Goal: Information Seeking & Learning: Find specific fact

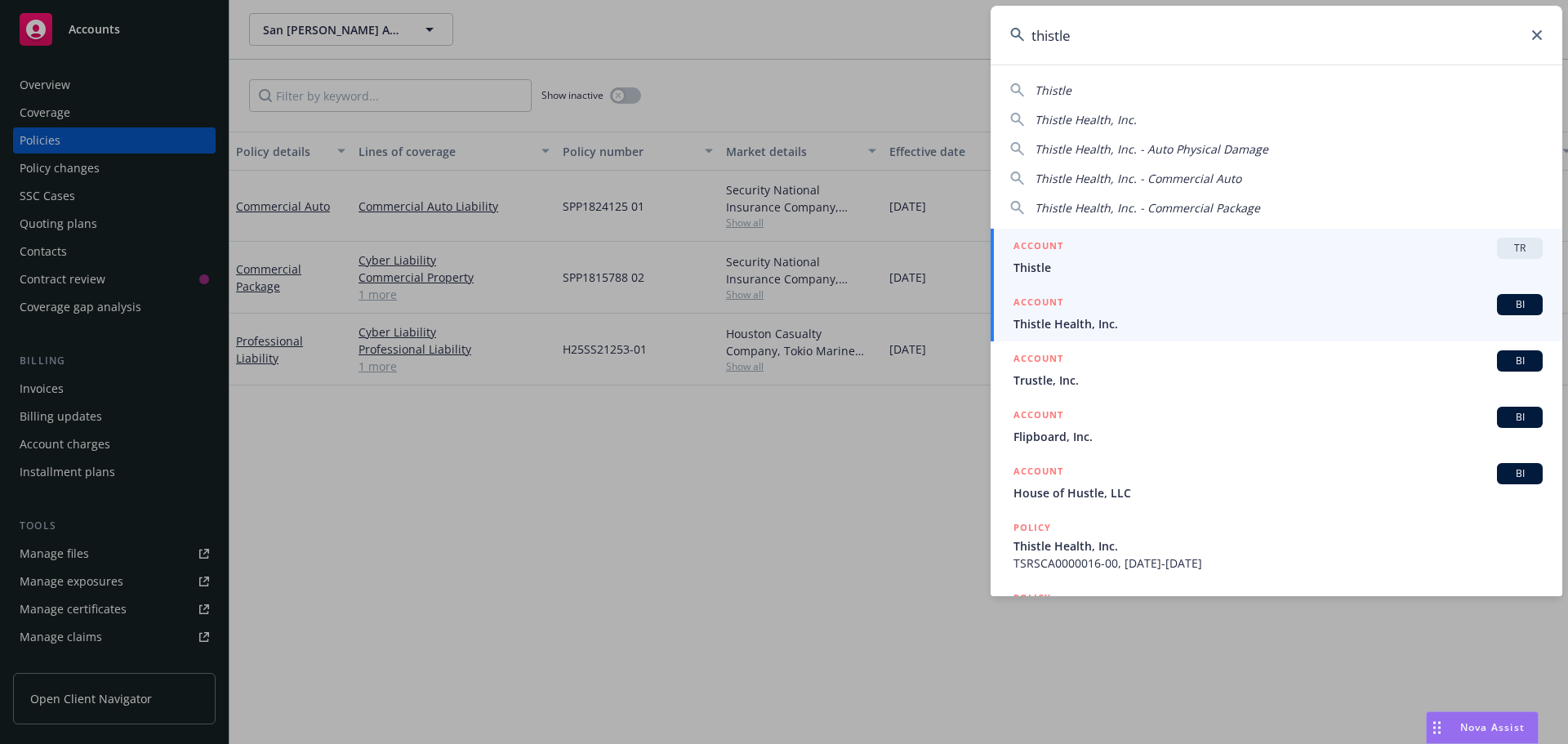
type input "thistle"
click at [1110, 316] on span "Thistle Health, Inc." at bounding box center [1278, 324] width 529 height 17
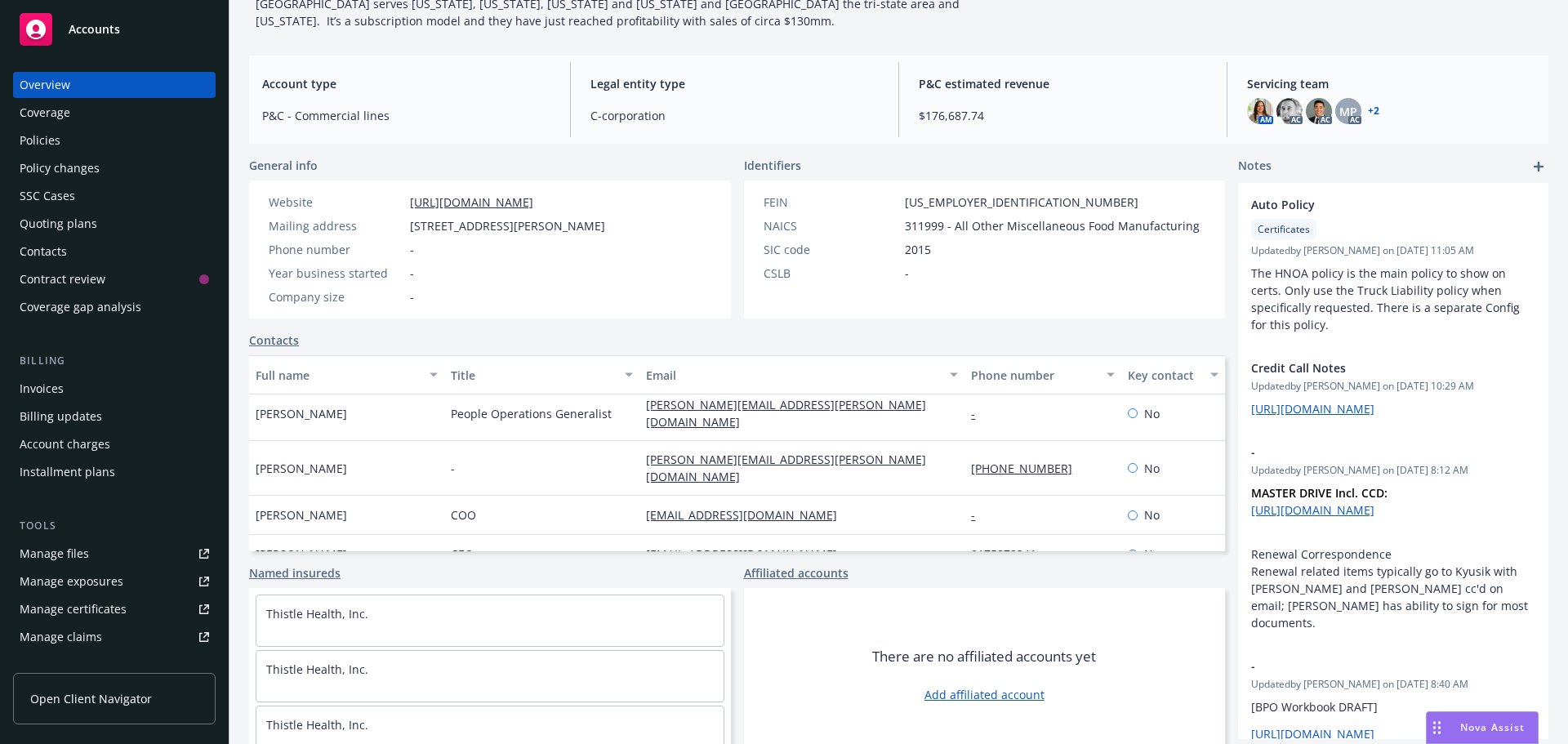
scroll to position [471, 0]
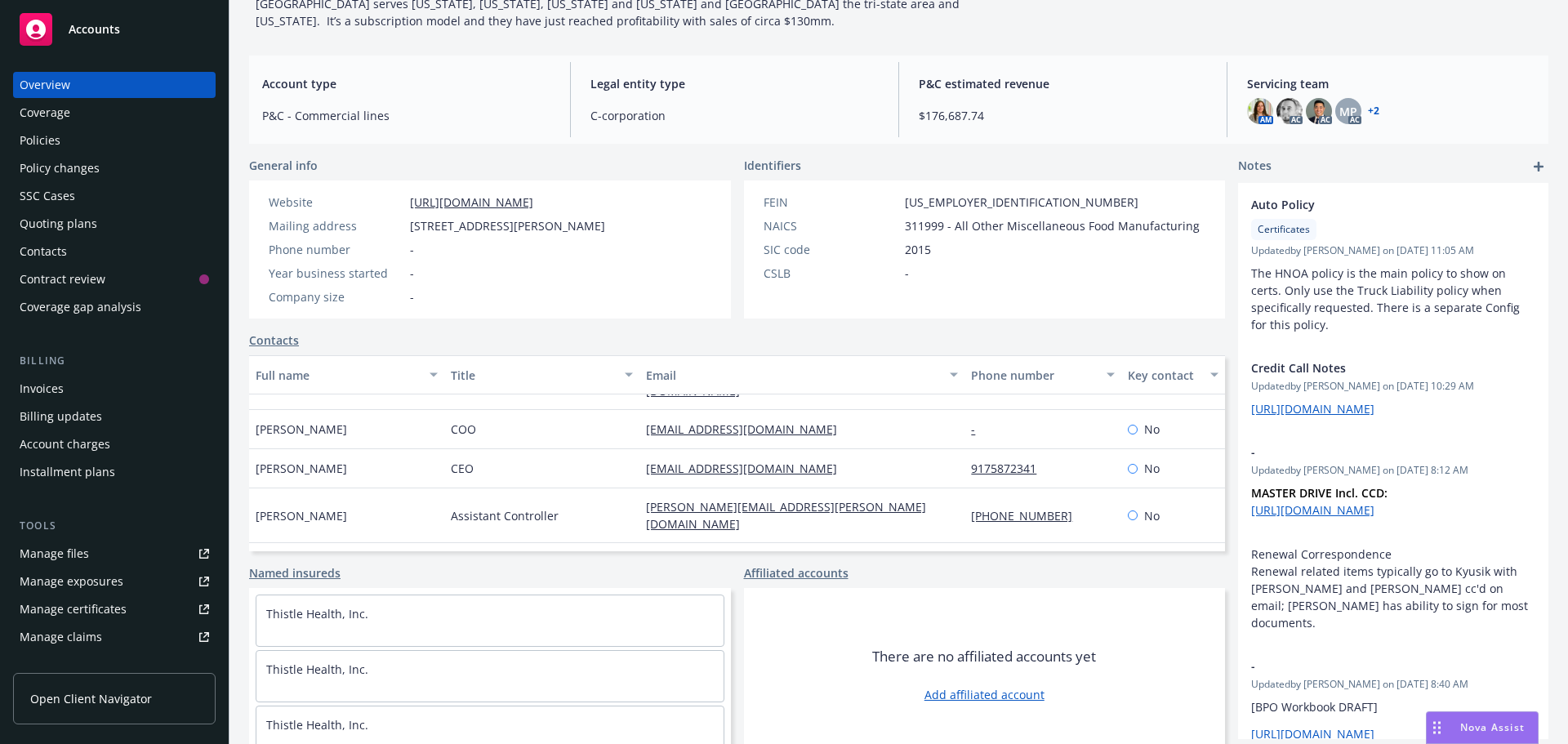
click at [65, 142] on div "Policies" at bounding box center [114, 140] width 190 height 26
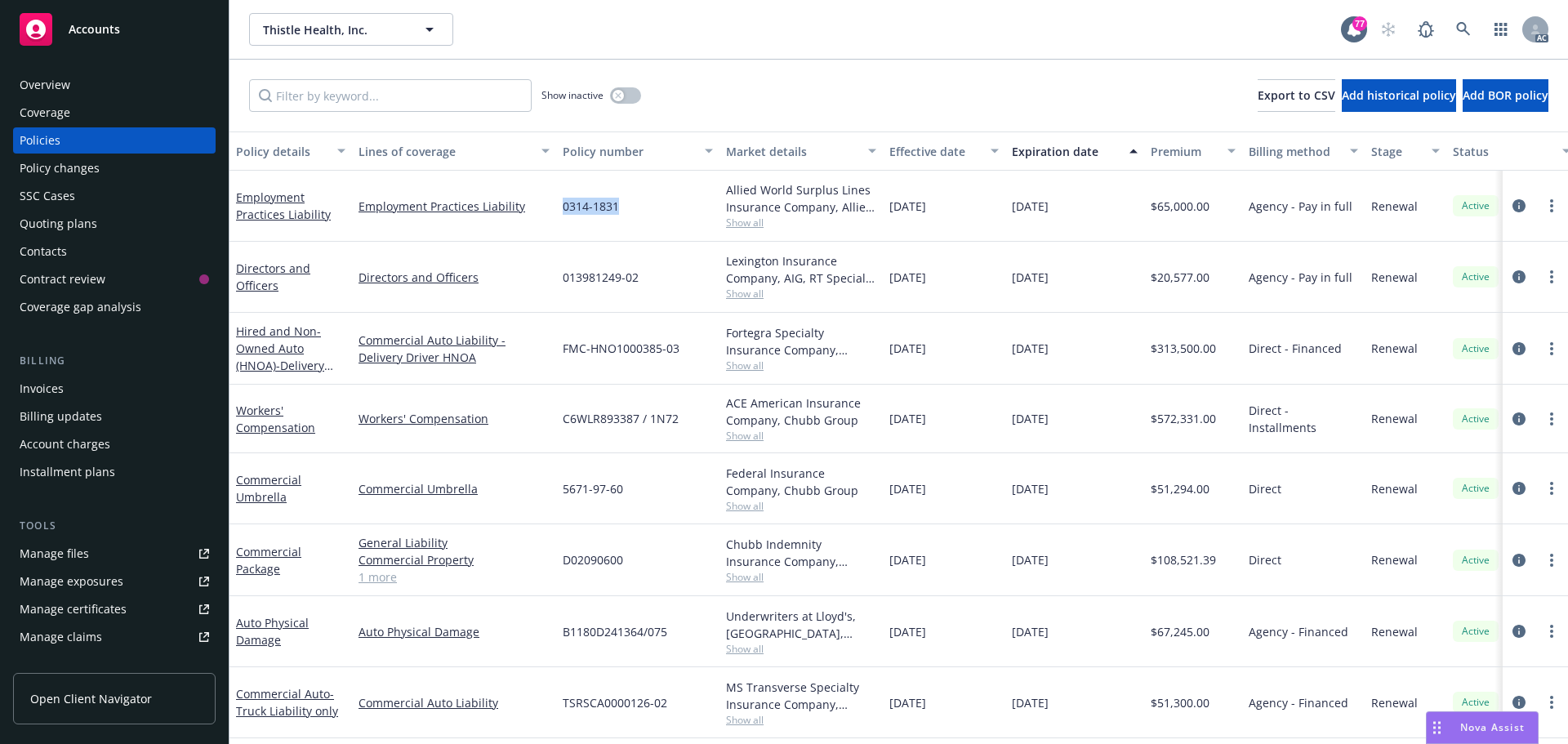
drag, startPoint x: 624, startPoint y: 205, endPoint x: 561, endPoint y: 205, distance: 63.0
click at [561, 205] on div "0314-1831" at bounding box center [638, 206] width 164 height 71
copy span "0314-1831"
click at [737, 220] on span "Show all" at bounding box center [800, 222] width 150 height 14
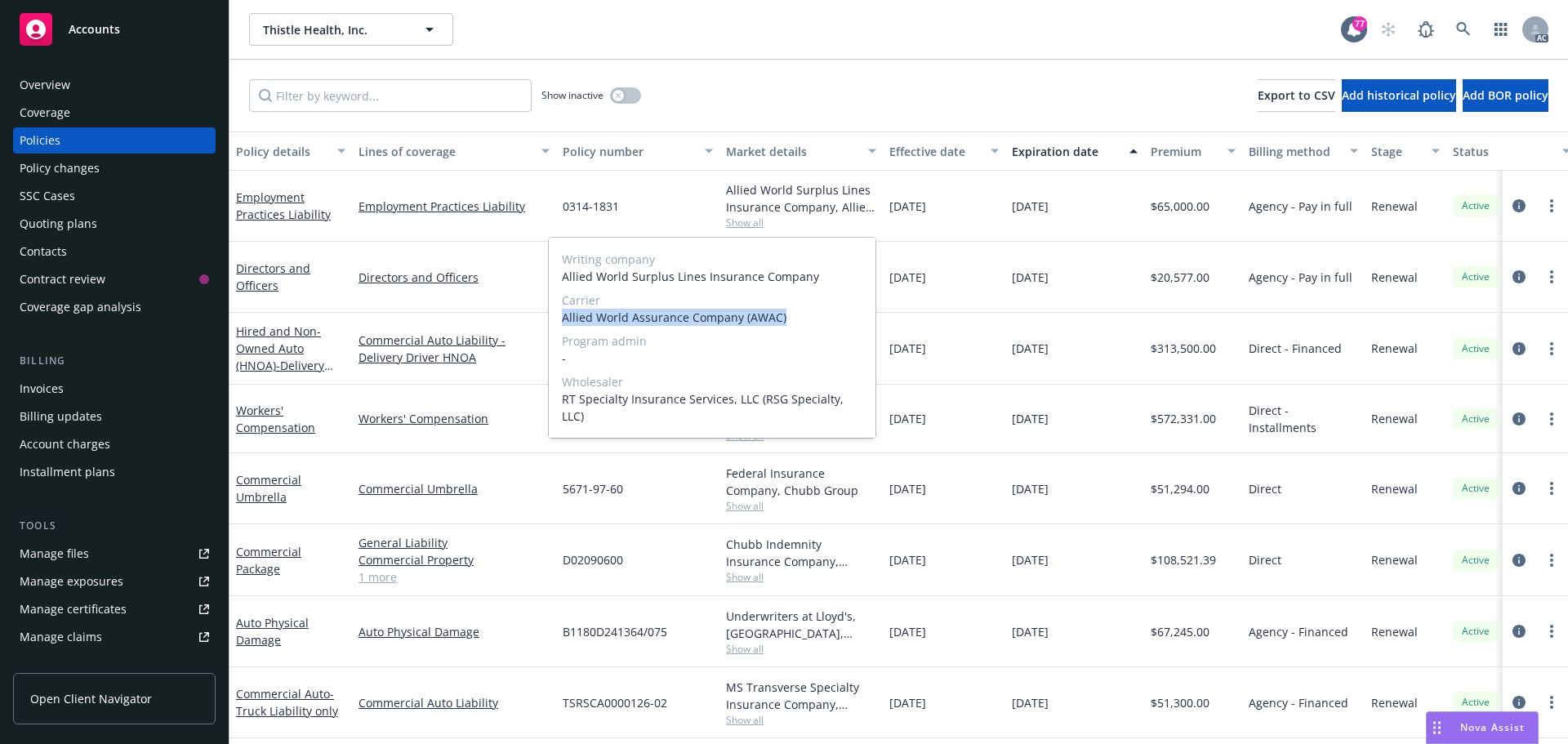
drag, startPoint x: 793, startPoint y: 320, endPoint x: 560, endPoint y: 317, distance: 233.0
click at [560, 317] on div "Writing company Allied World Surplus Lines Insurance Company Carrier Allied Wor…" at bounding box center [711, 337] width 326 height 200
copy span "Allied World Assurance Company (AWAC)"
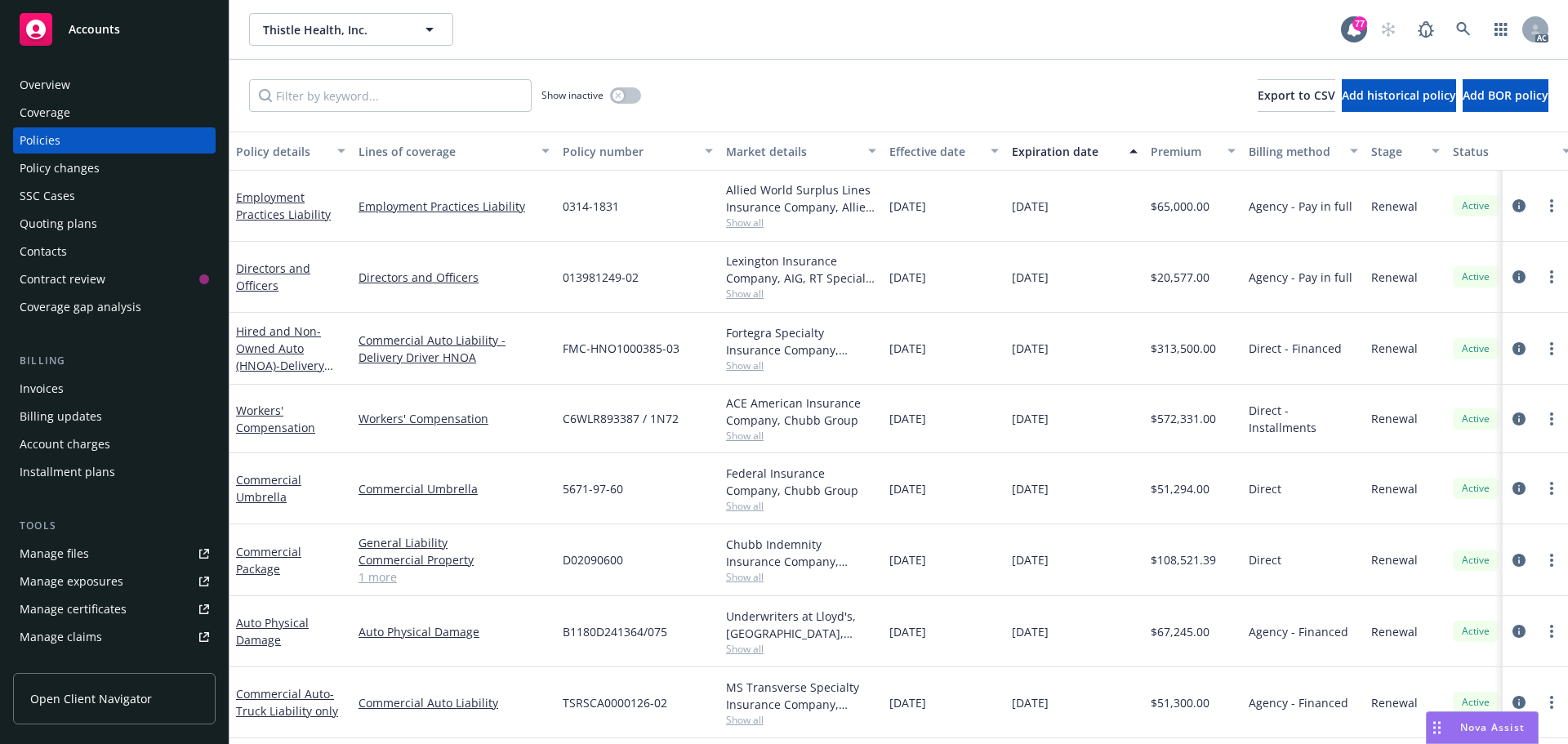
click at [124, 92] on div "Overview" at bounding box center [114, 85] width 190 height 26
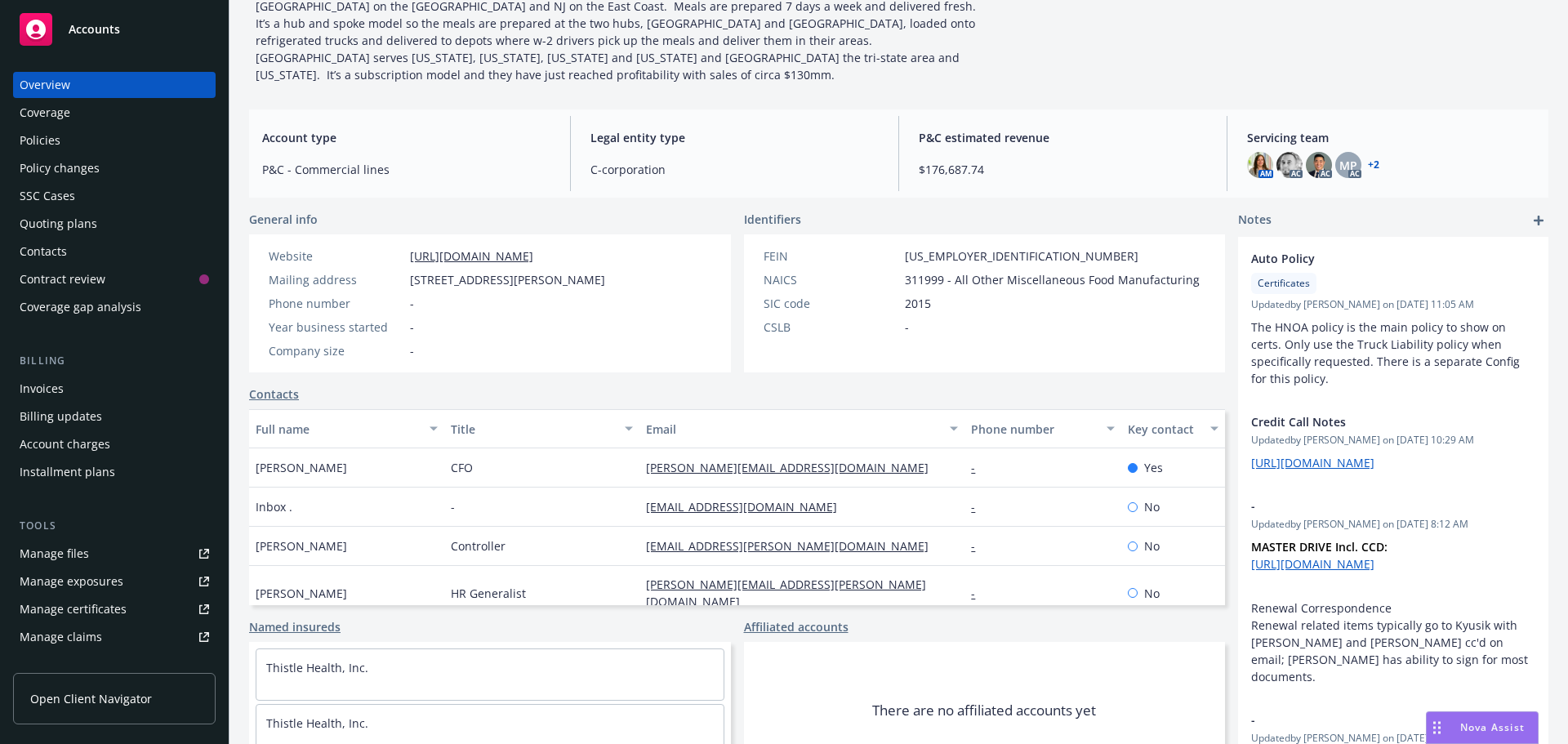
scroll to position [155, 0]
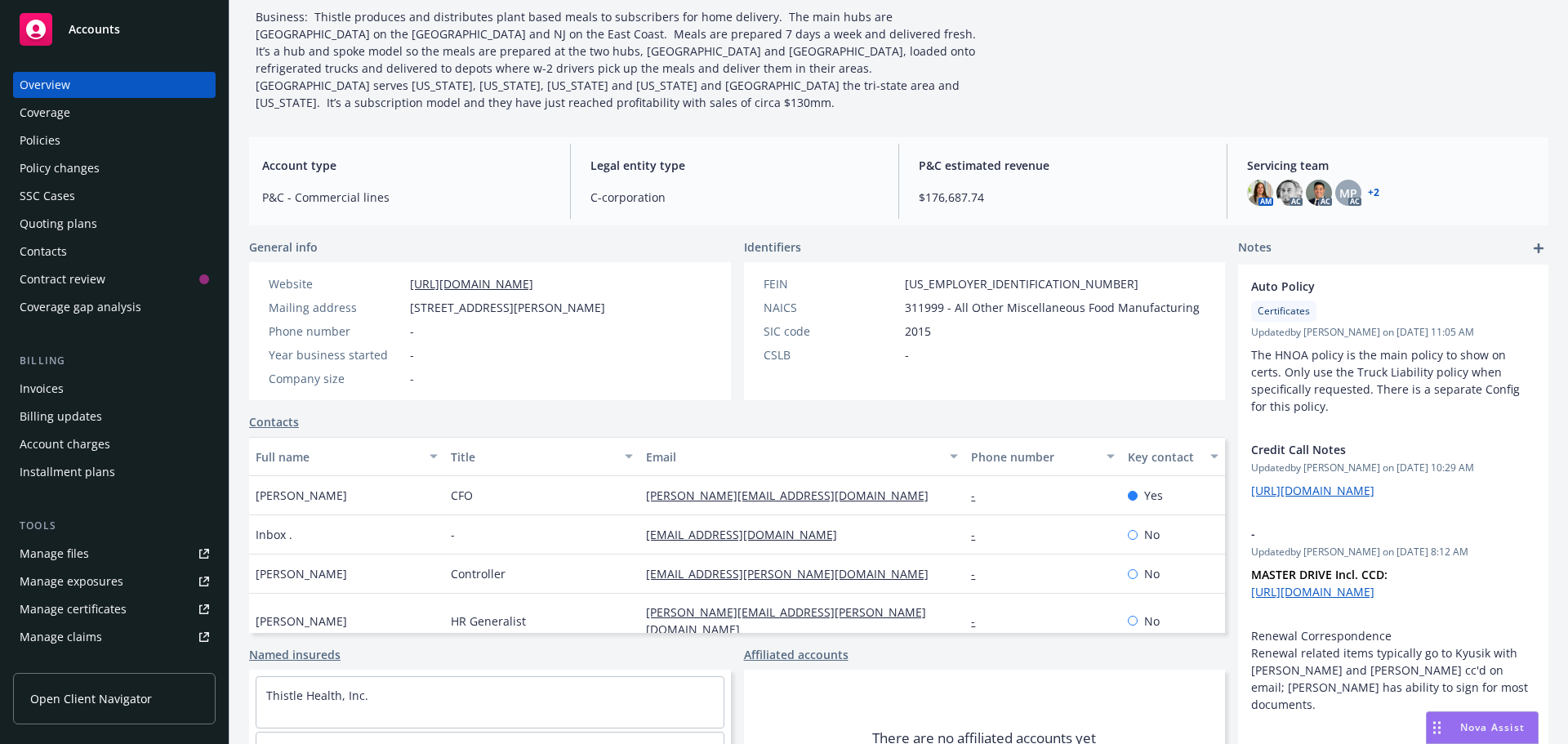
click at [42, 137] on div "Policies" at bounding box center [39, 140] width 41 height 26
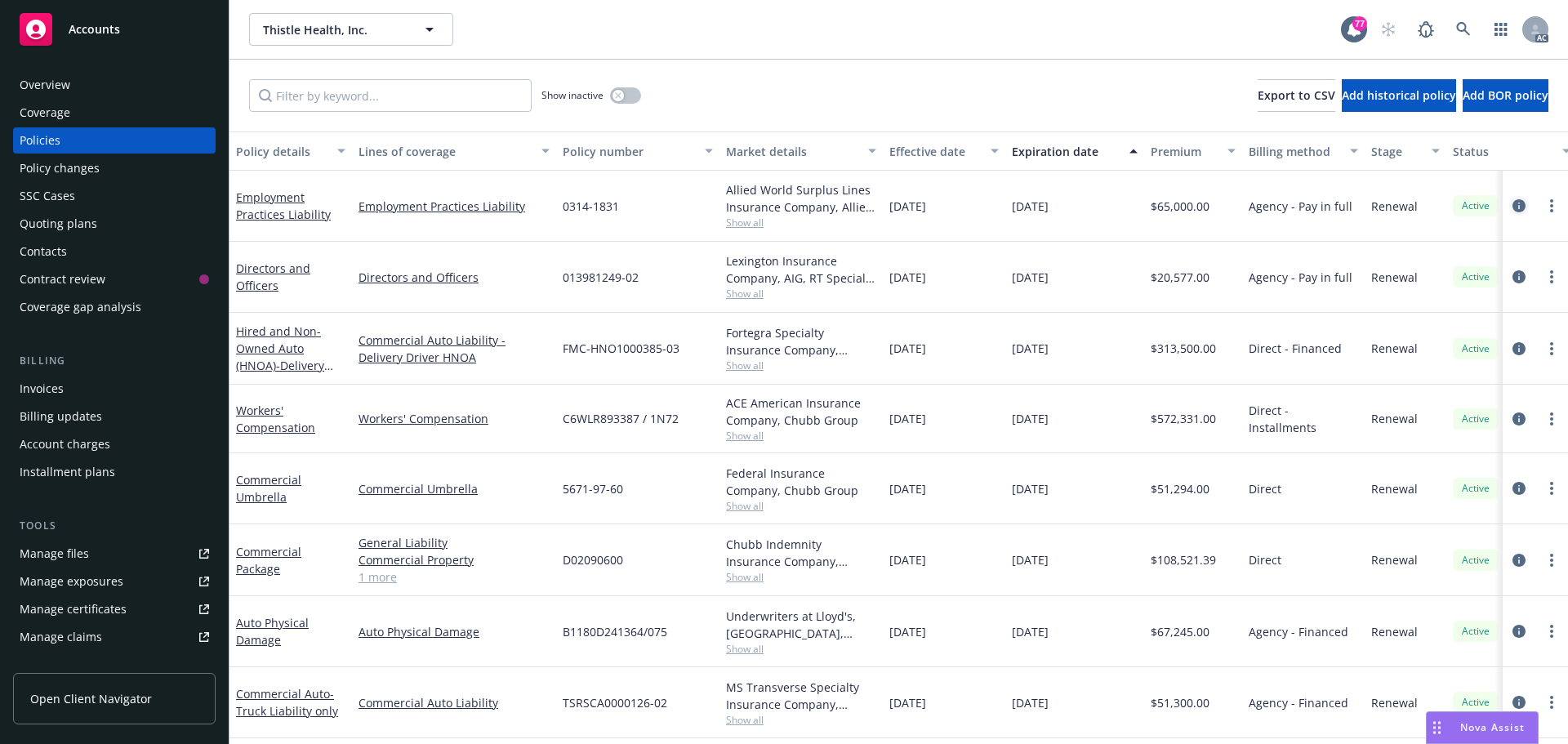
click at [1513, 207] on icon "circleInformation" at bounding box center [1519, 206] width 13 height 13
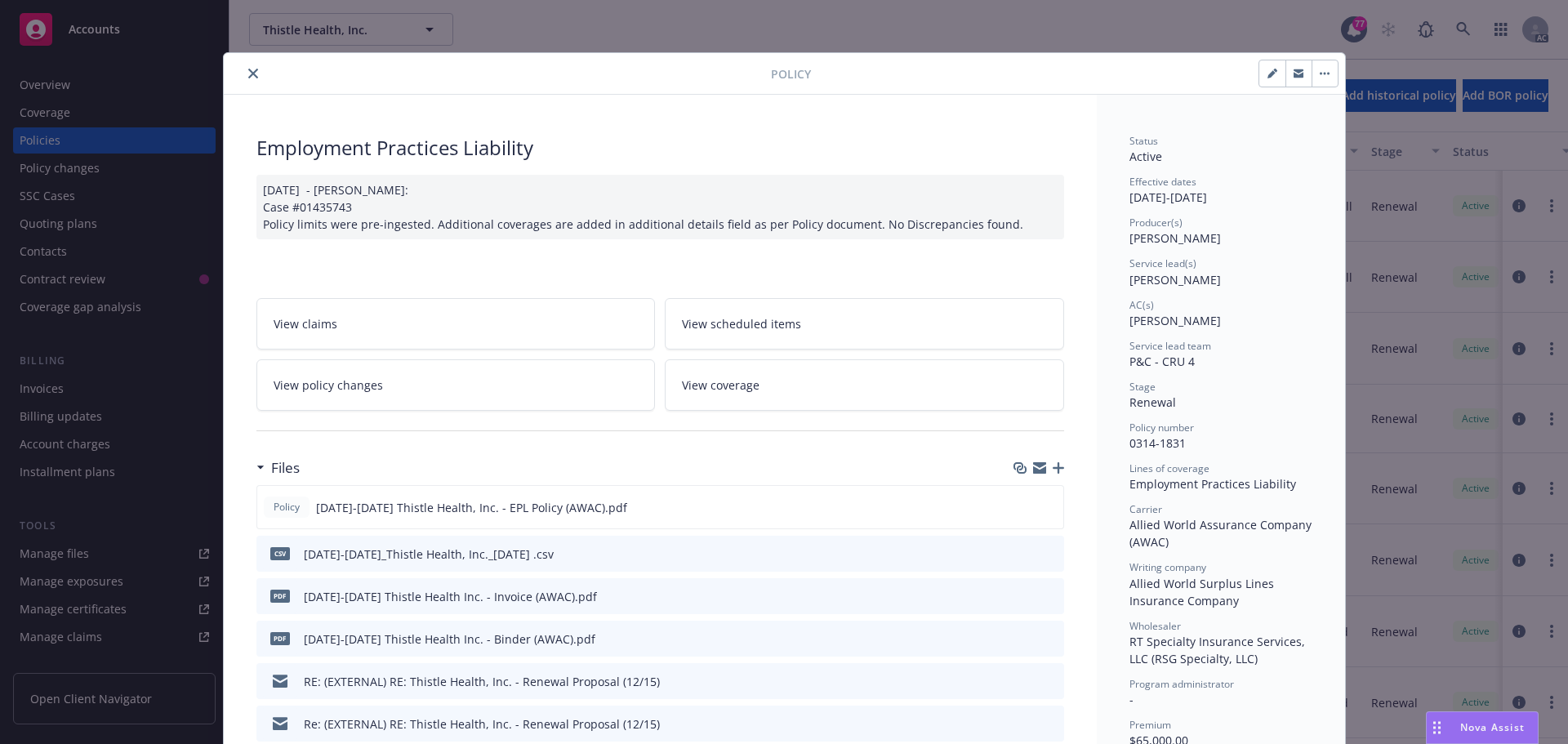
click at [248, 75] on icon "close" at bounding box center [253, 74] width 10 height 10
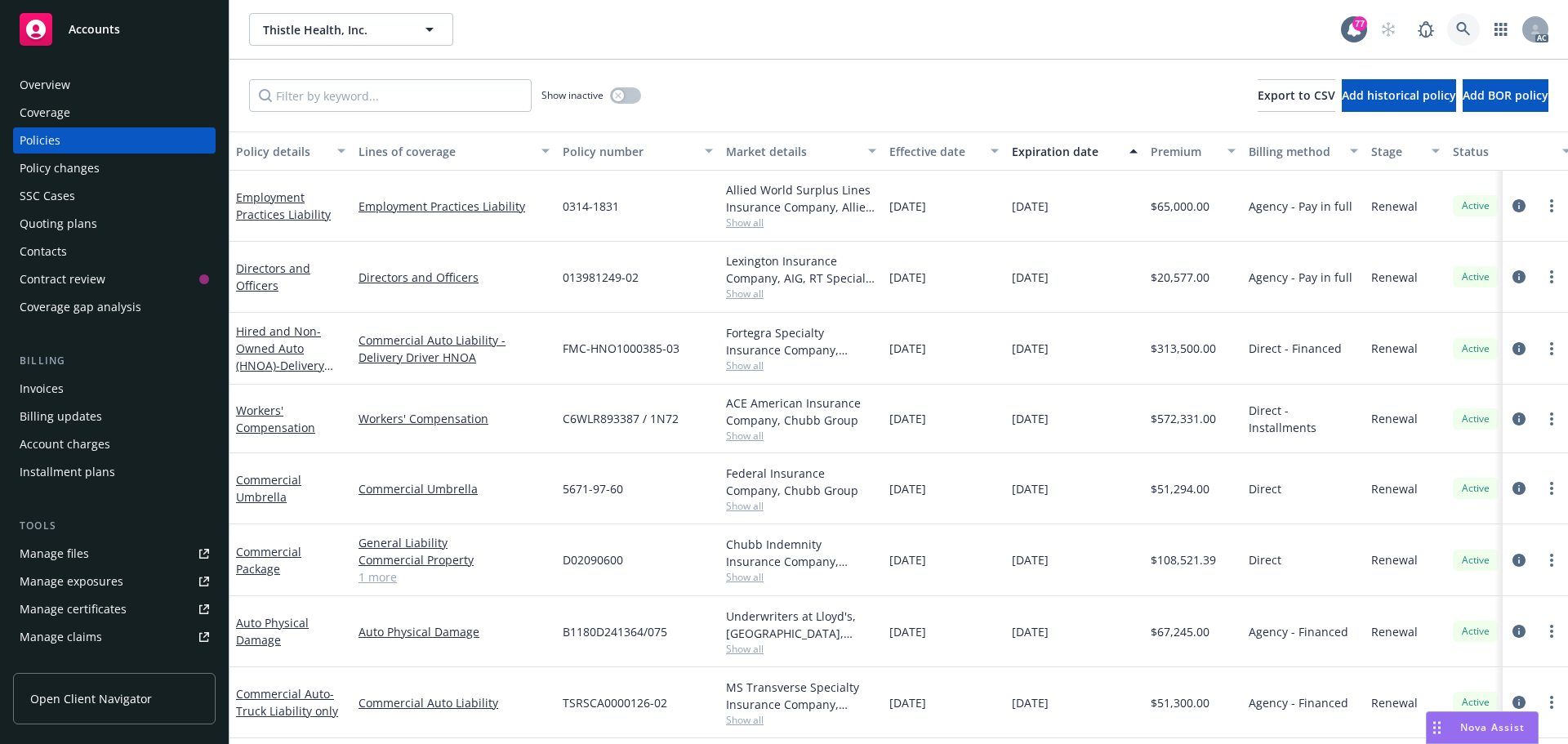
click at [1469, 32] on icon at bounding box center [1464, 29] width 15 height 15
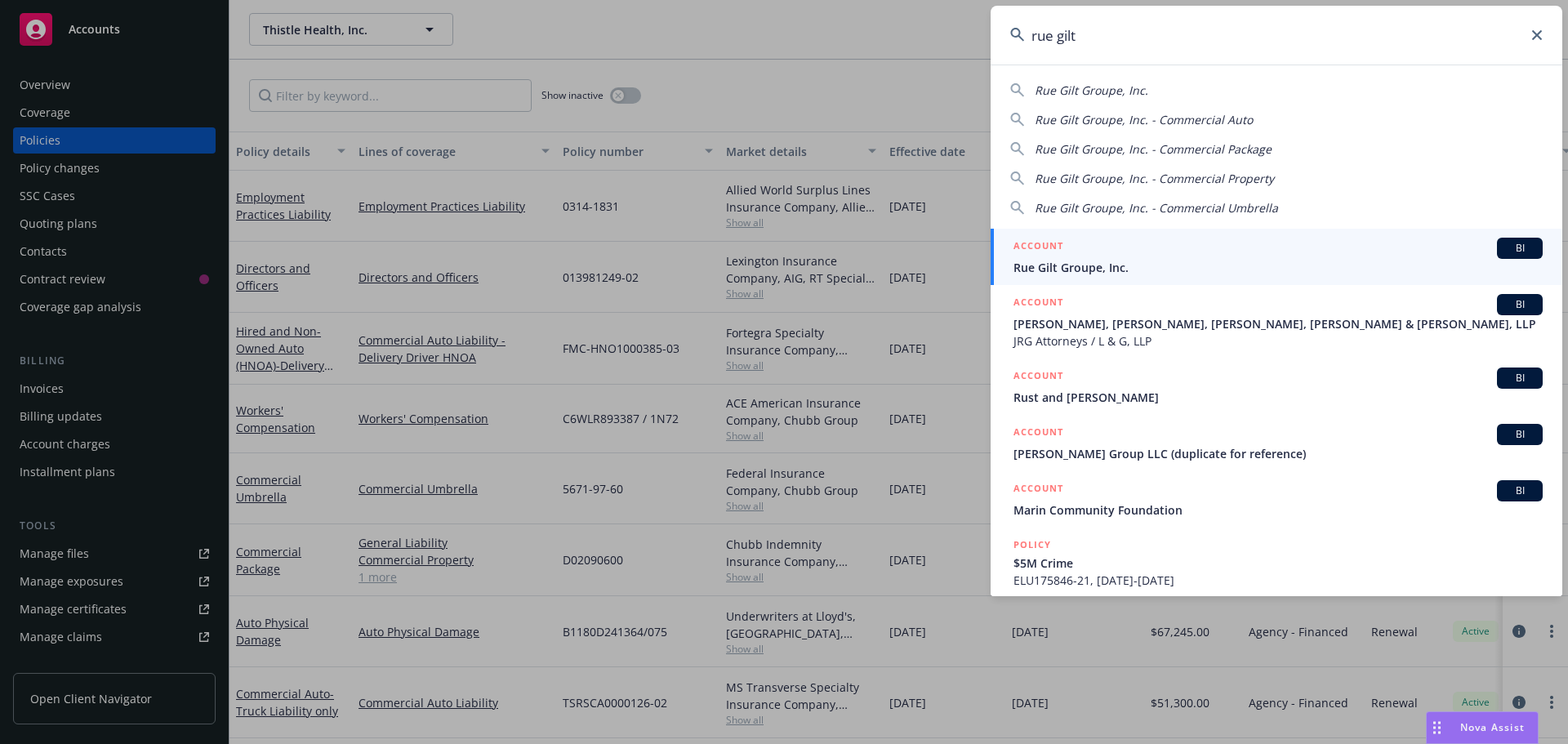
type input "rue gilt"
click at [1117, 245] on div "ACCOUNT BI" at bounding box center [1278, 247] width 529 height 21
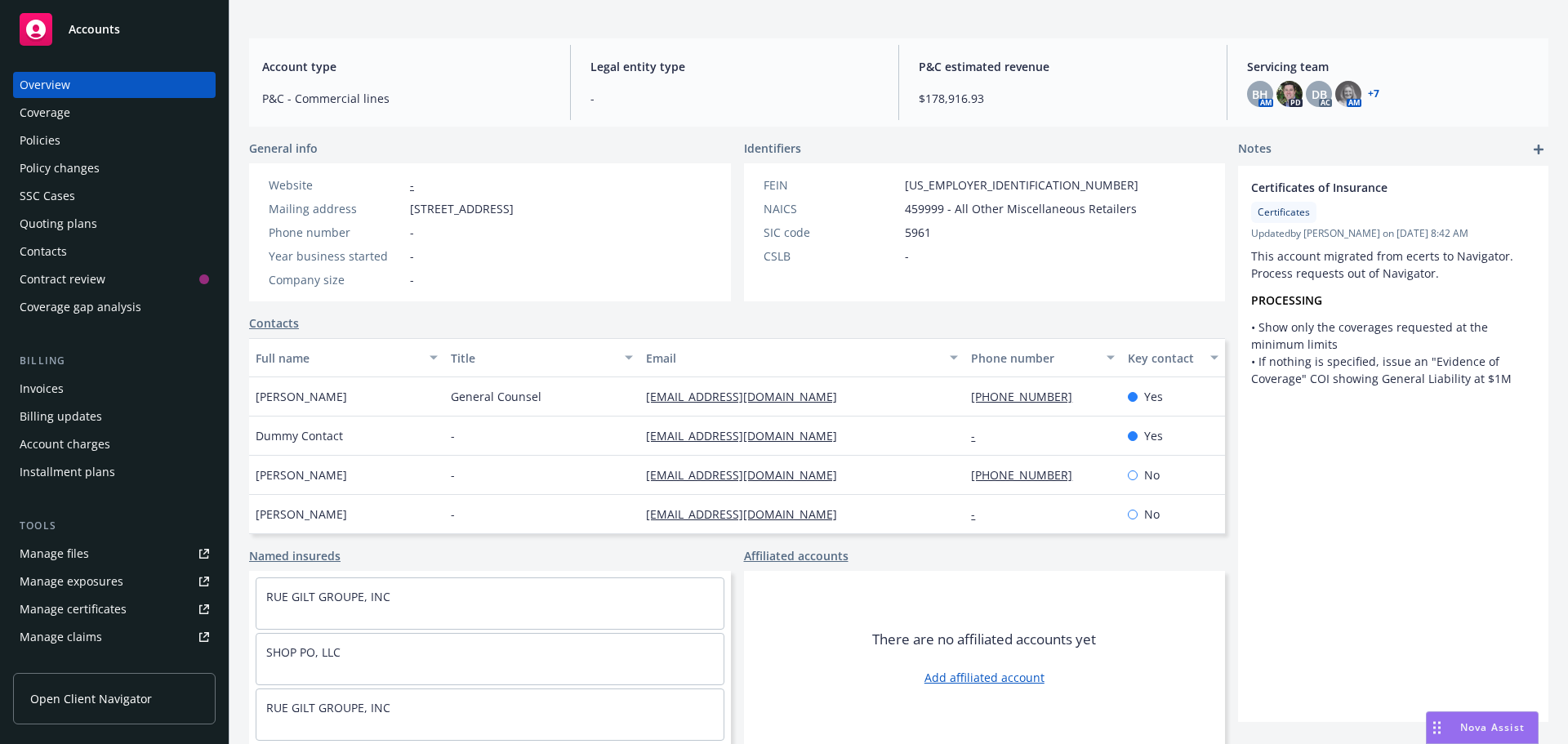
click at [53, 139] on div "Policies" at bounding box center [39, 140] width 41 height 26
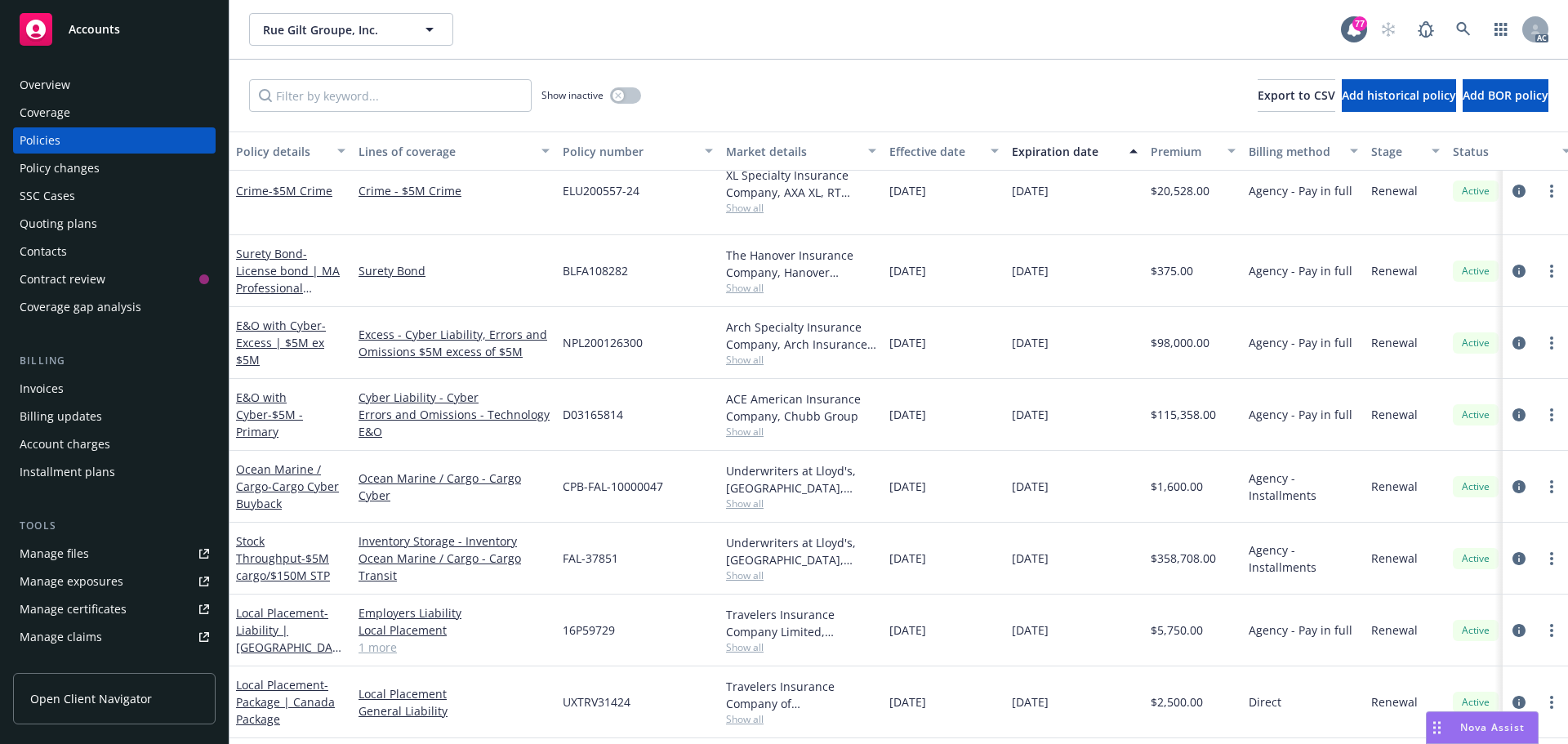
scroll to position [245, 0]
drag, startPoint x: 664, startPoint y: 448, endPoint x: 561, endPoint y: 449, distance: 103.0
click at [561, 449] on div "CPB-FAL-10000047" at bounding box center [638, 484] width 164 height 72
copy span "CPB-FAL-10000047"
click at [753, 494] on span "Show all" at bounding box center [800, 501] width 150 height 14
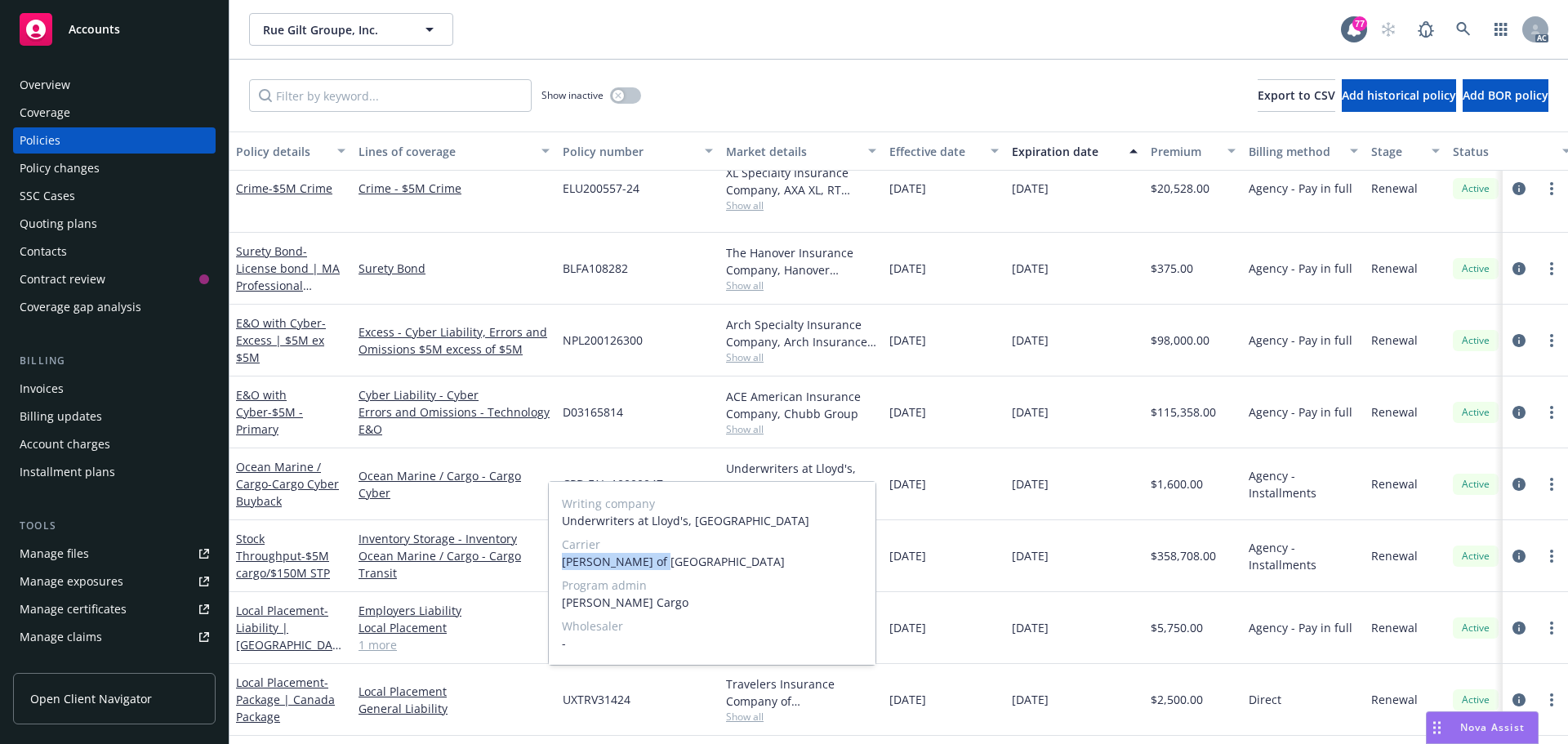
drag, startPoint x: 664, startPoint y: 562, endPoint x: 562, endPoint y: 563, distance: 102.0
click at [562, 563] on span "[PERSON_NAME] of [GEOGRAPHIC_DATA]" at bounding box center [712, 561] width 300 height 17
copy span "[PERSON_NAME] of [GEOGRAPHIC_DATA]"
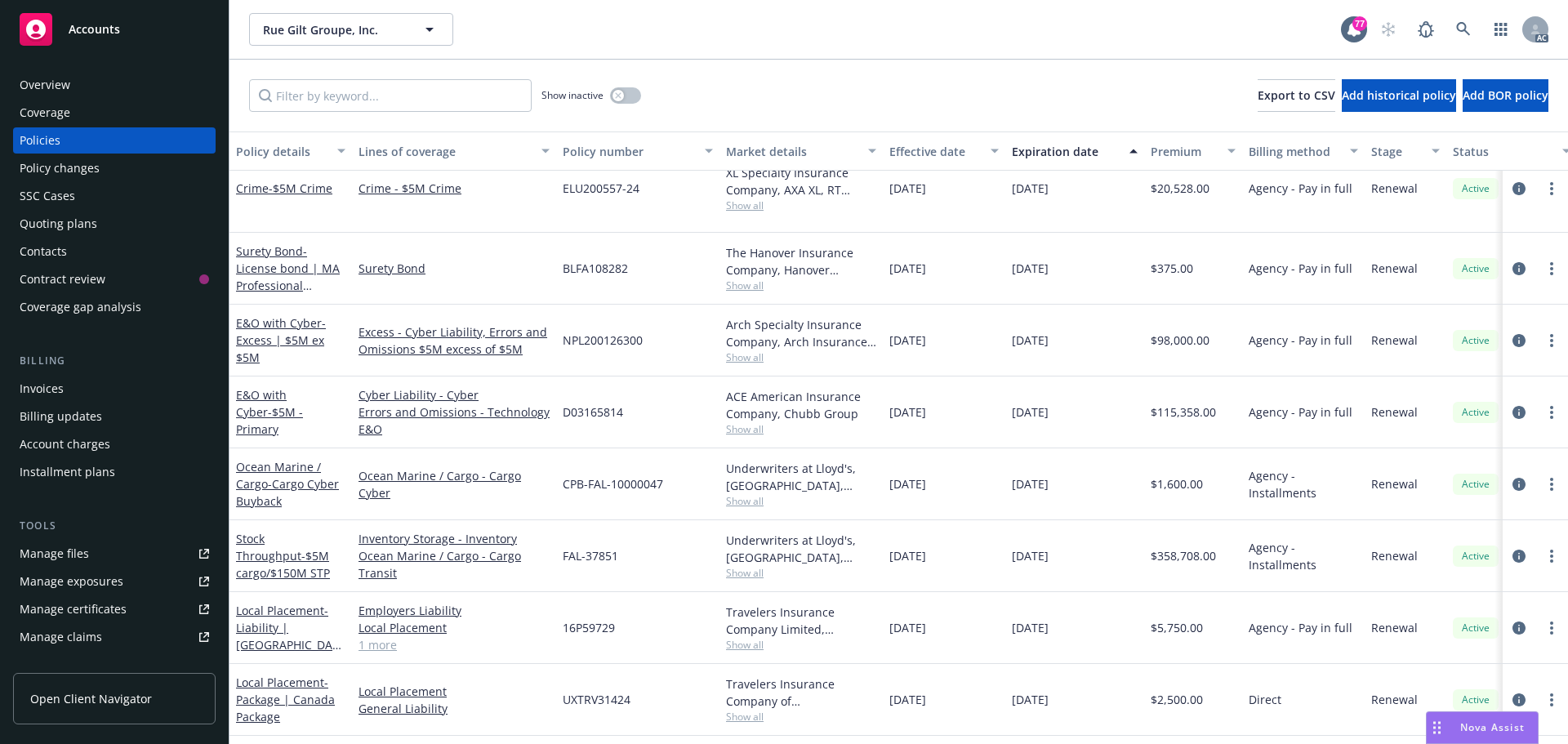
click at [926, 540] on div "[DATE]" at bounding box center [944, 556] width 122 height 72
click at [1513, 549] on icon "circleInformation" at bounding box center [1519, 556] width 13 height 13
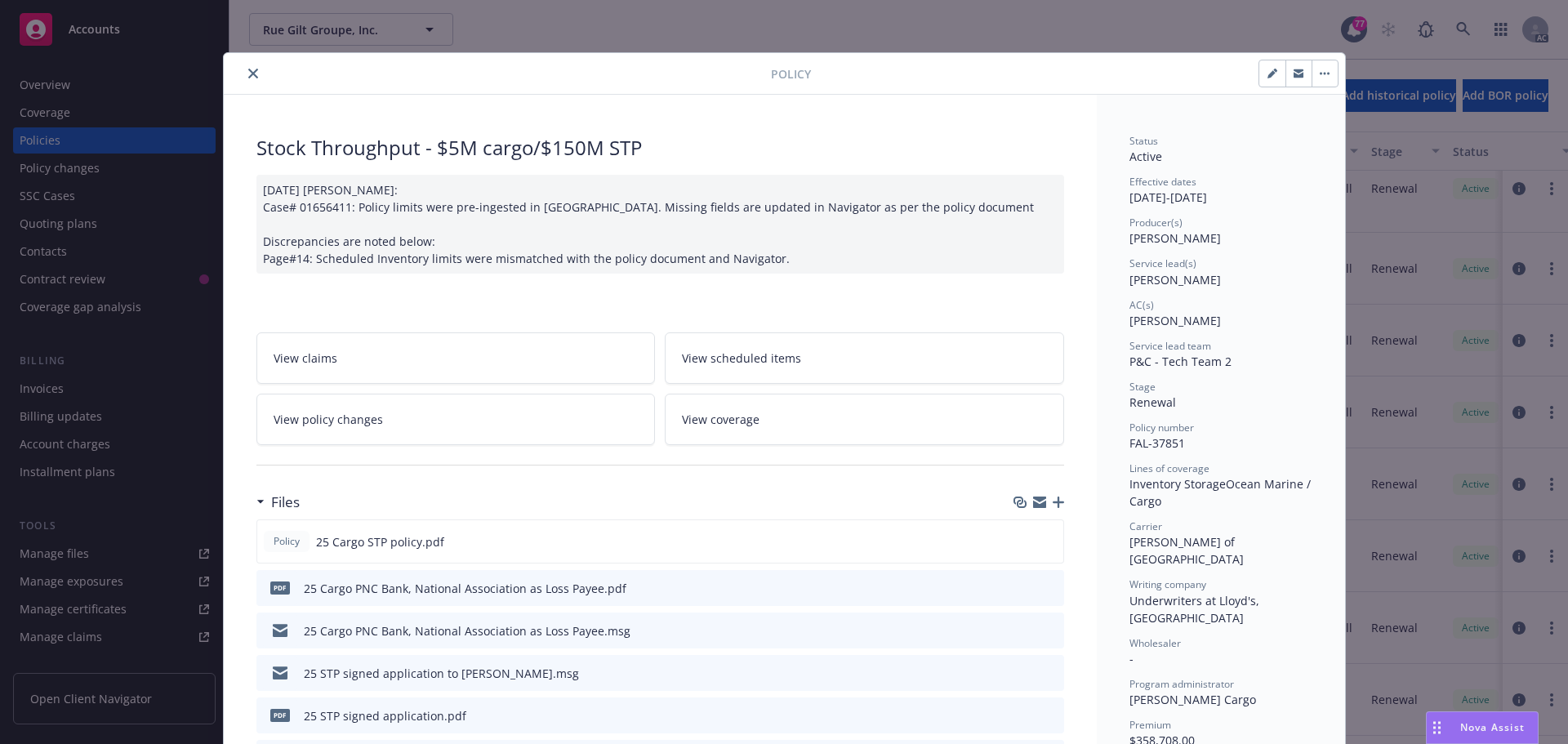
click at [243, 74] on button "close" at bounding box center [253, 73] width 19 height 19
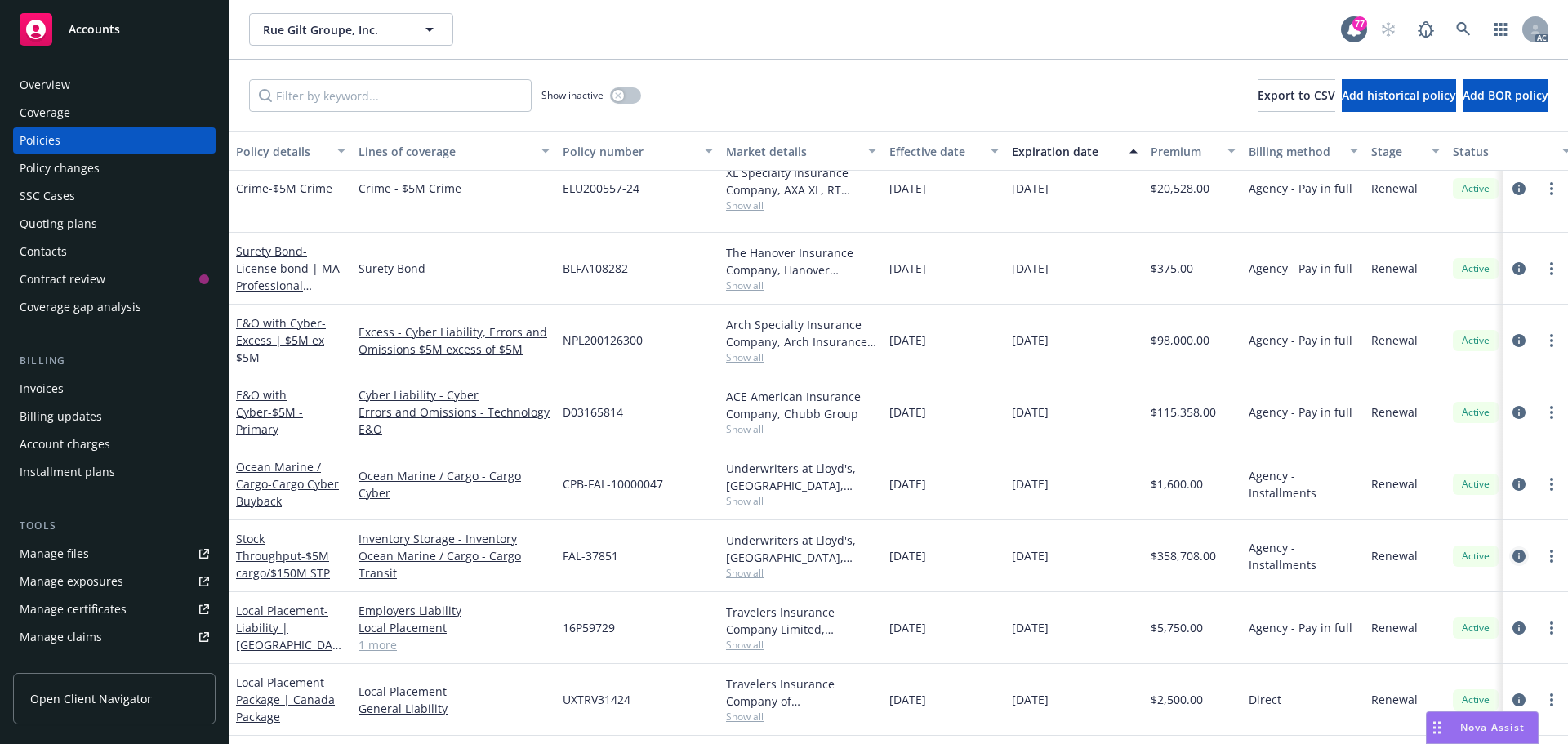
click at [1513, 549] on icon "circleInformation" at bounding box center [1519, 556] width 13 height 13
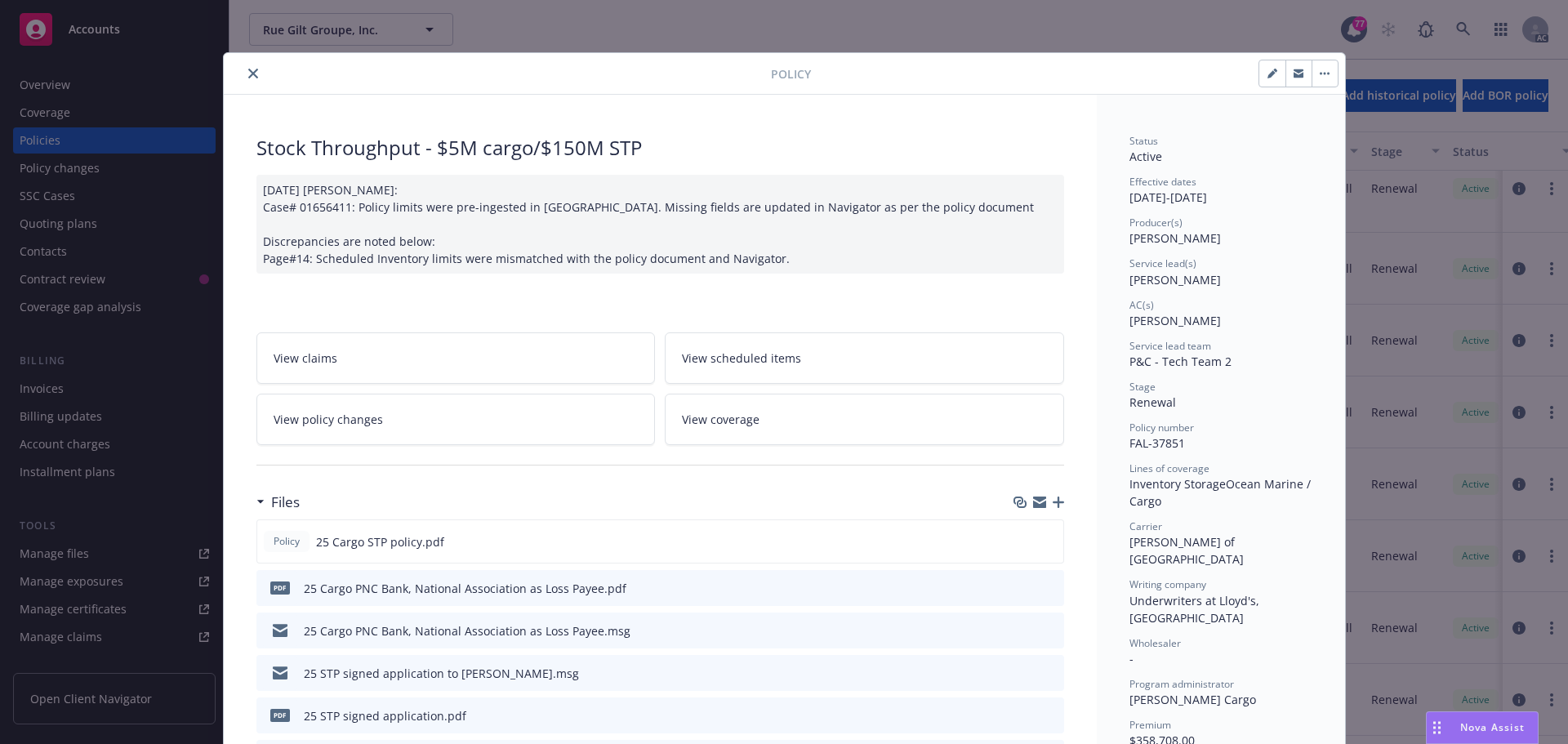
scroll to position [49, 0]
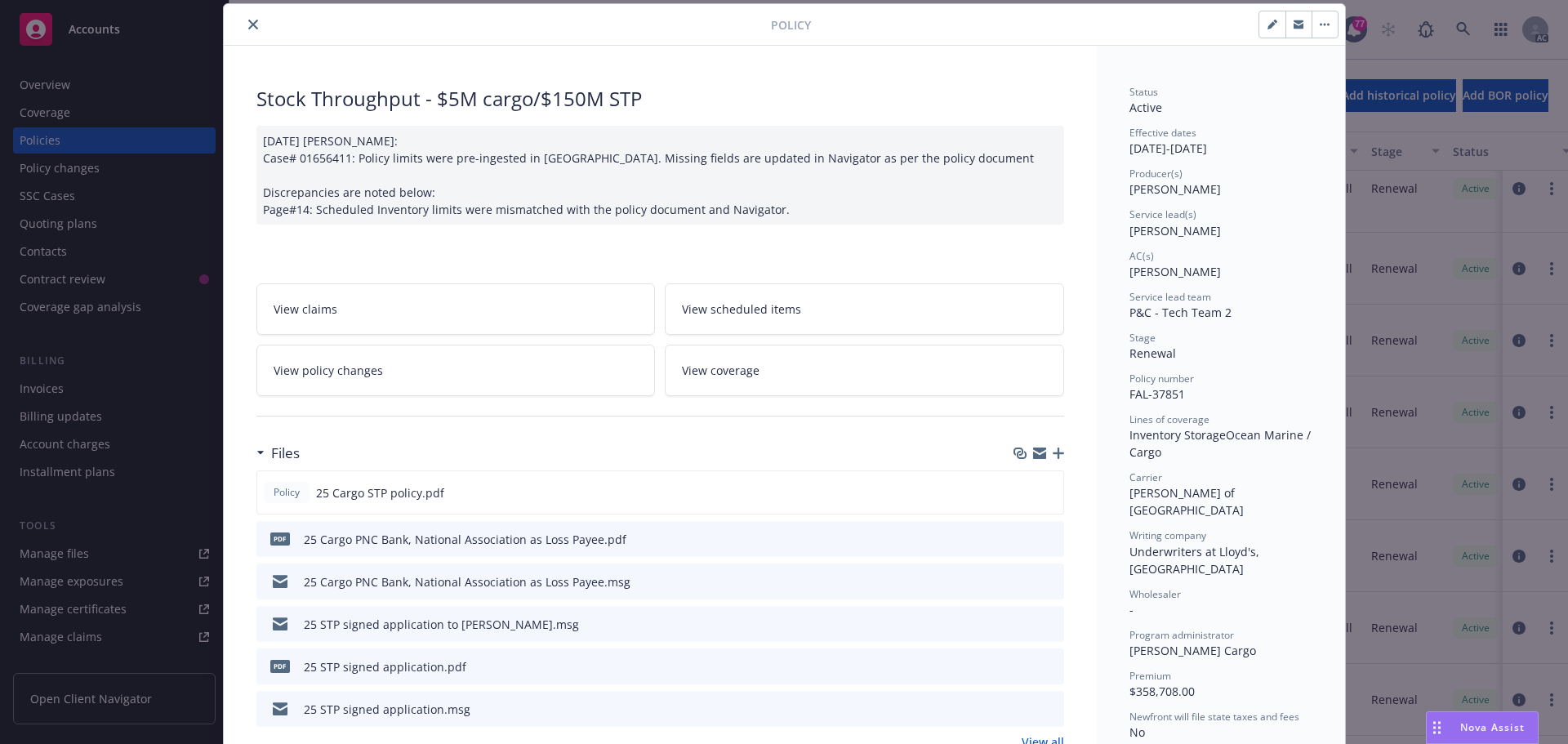
click at [248, 23] on icon "close" at bounding box center [253, 24] width 10 height 10
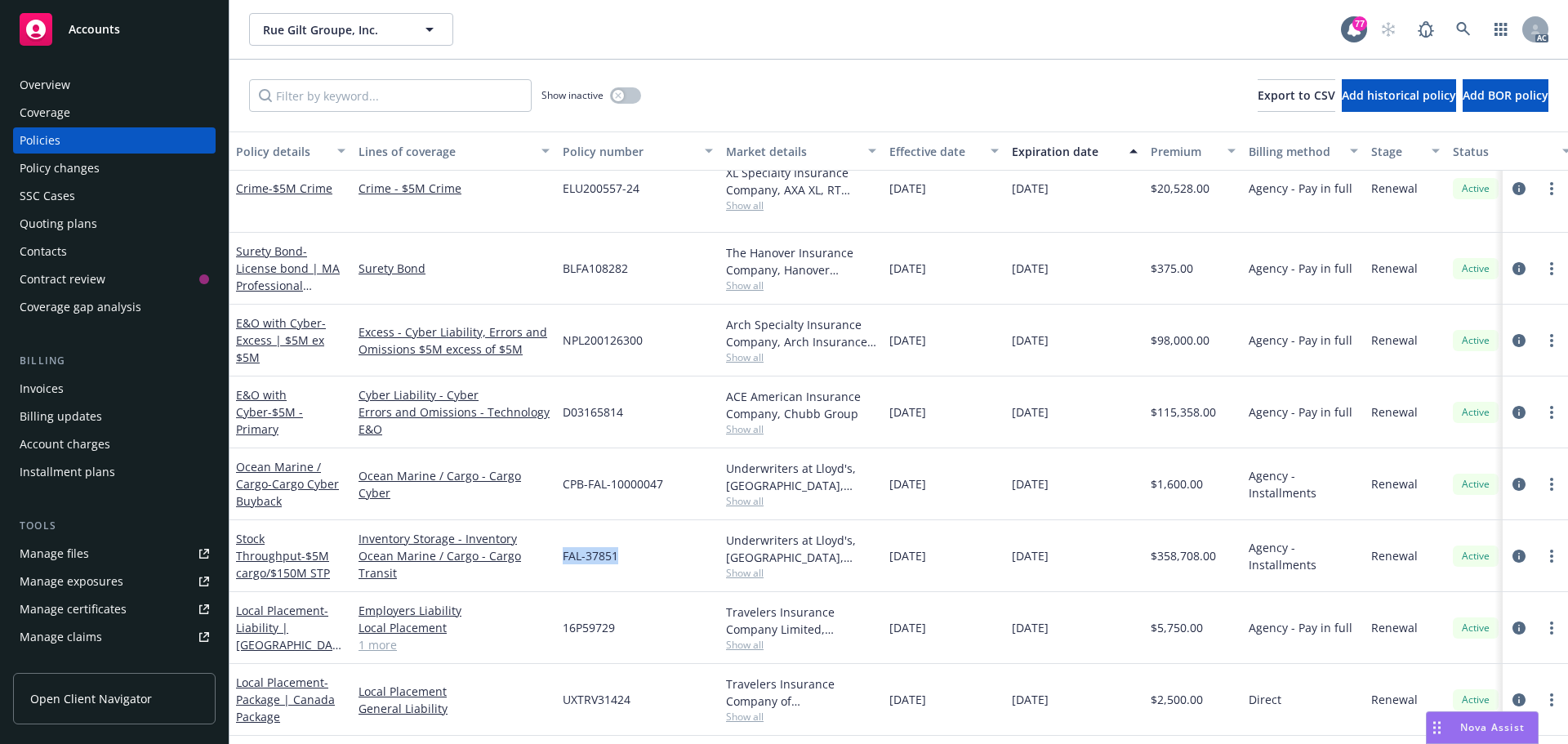
drag, startPoint x: 626, startPoint y: 520, endPoint x: 579, endPoint y: 520, distance: 47.0
click at [559, 520] on div "FAL-37851" at bounding box center [638, 556] width 164 height 72
copy span "FAL-37851"
click at [753, 566] on span "Show all" at bounding box center [800, 573] width 150 height 14
click at [1454, 21] on link at bounding box center [1463, 29] width 33 height 33
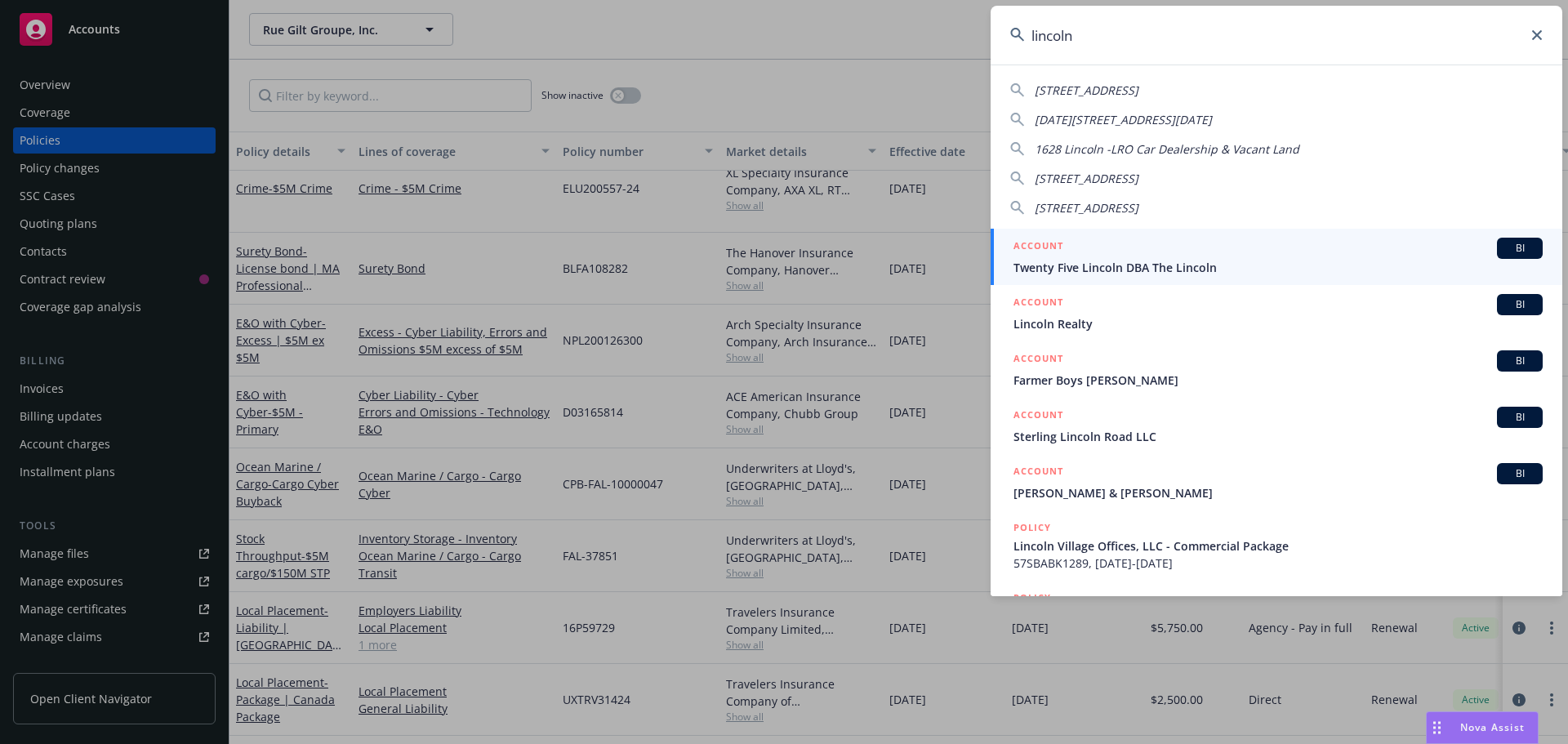
type input "lincoln"
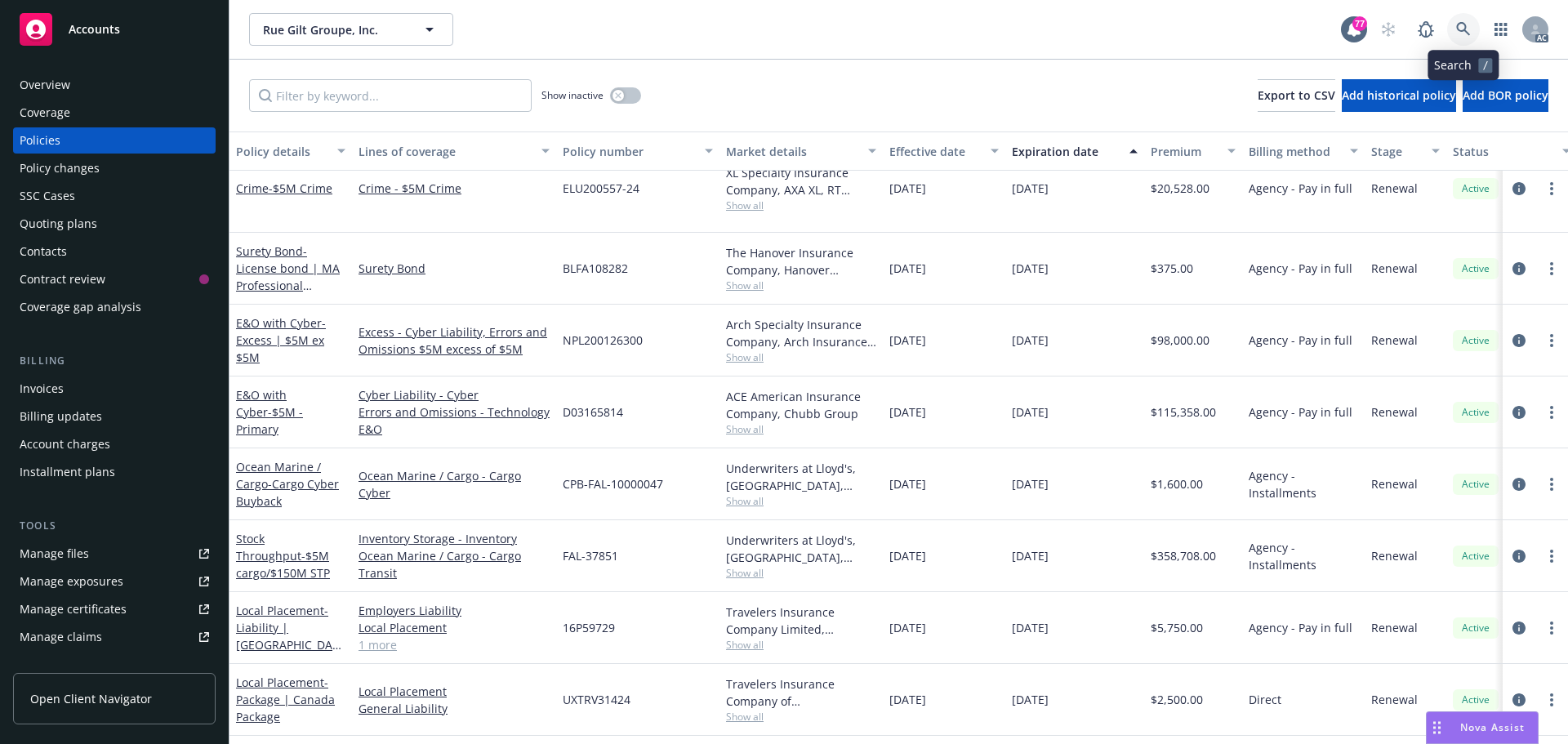
click at [1461, 29] on icon at bounding box center [1464, 29] width 15 height 15
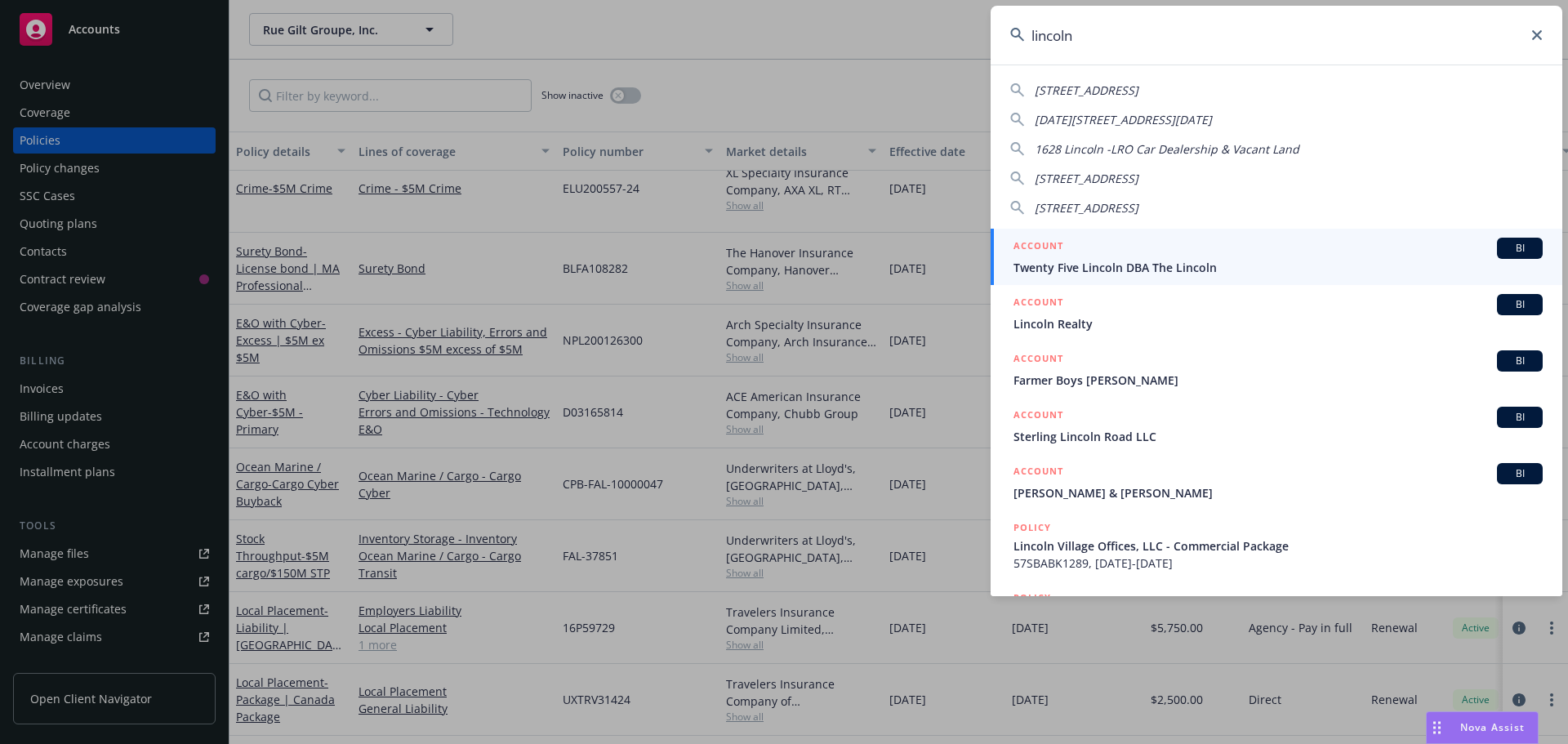
type input "lincoln"
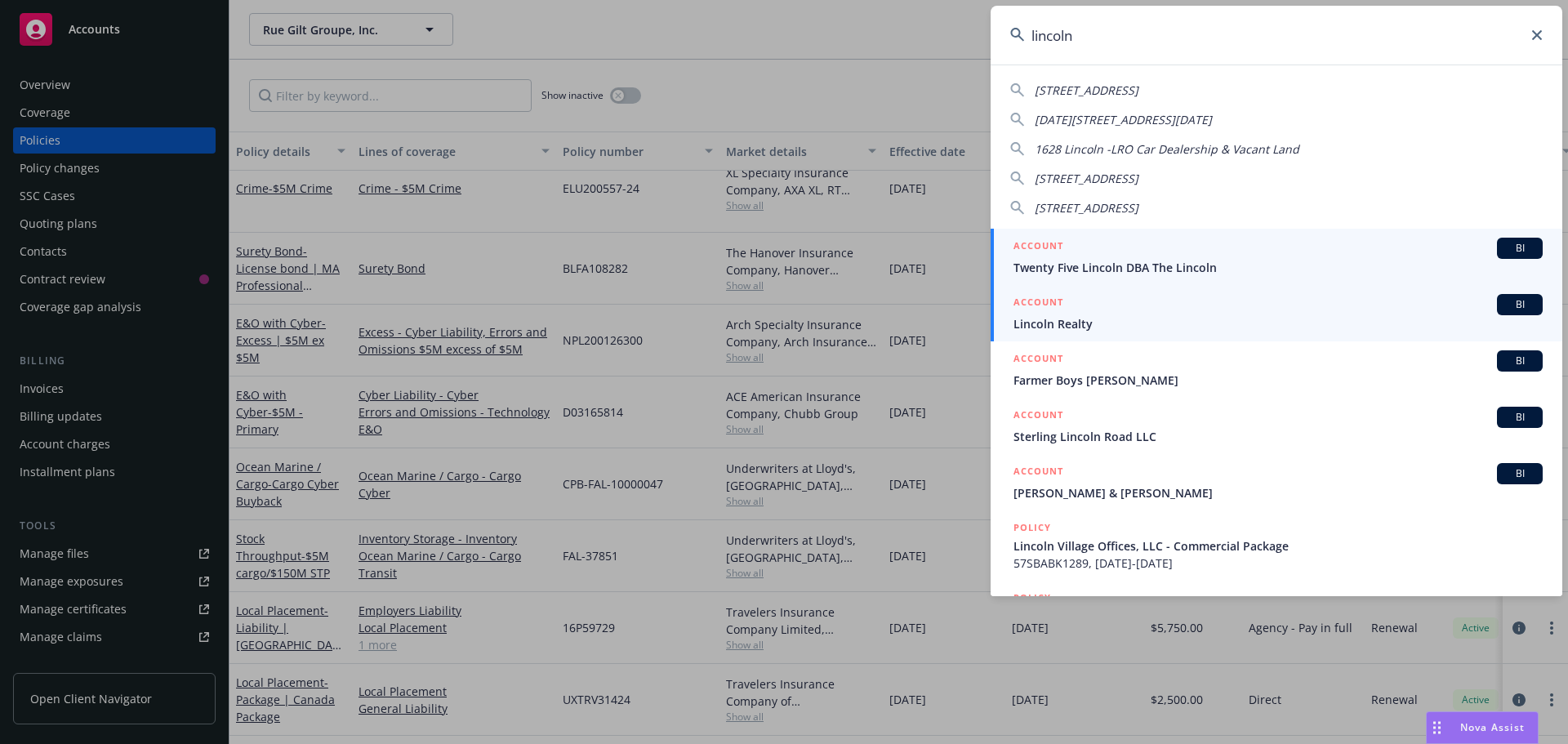
click at [1105, 318] on span "Lincoln Realty" at bounding box center [1278, 324] width 529 height 17
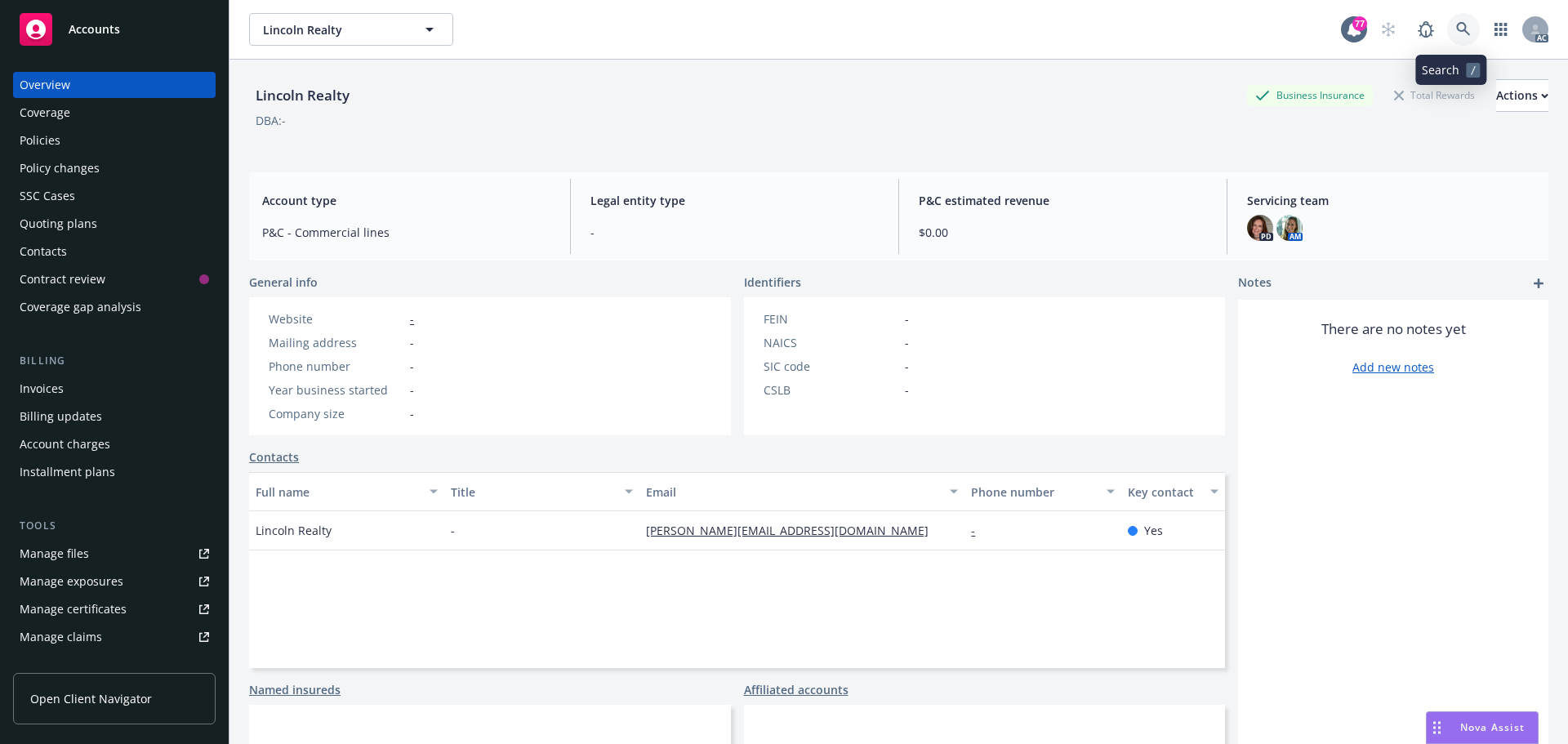
click at [1456, 31] on icon at bounding box center [1464, 29] width 15 height 15
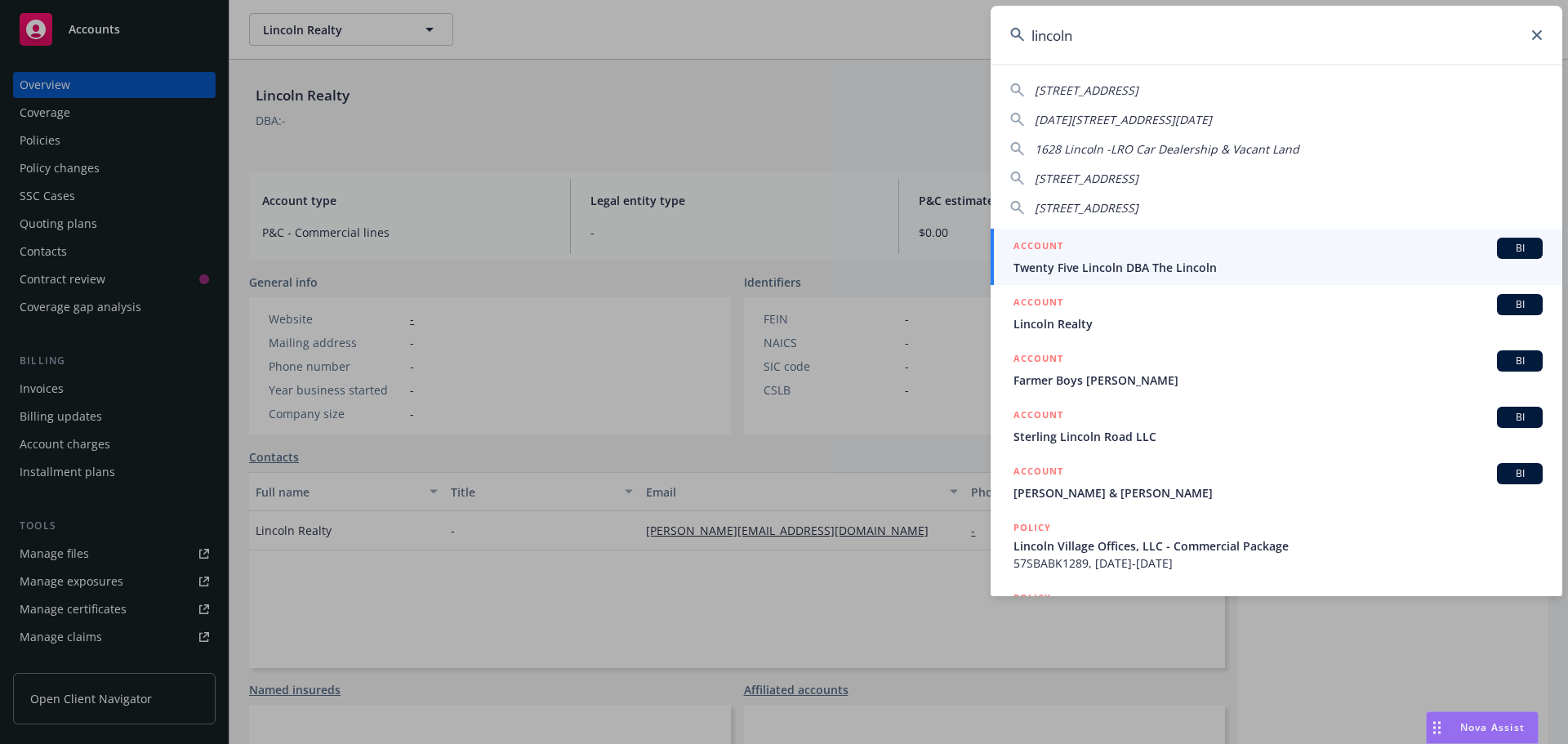
type input "lincoln"
click at [1539, 36] on icon at bounding box center [1537, 35] width 10 height 10
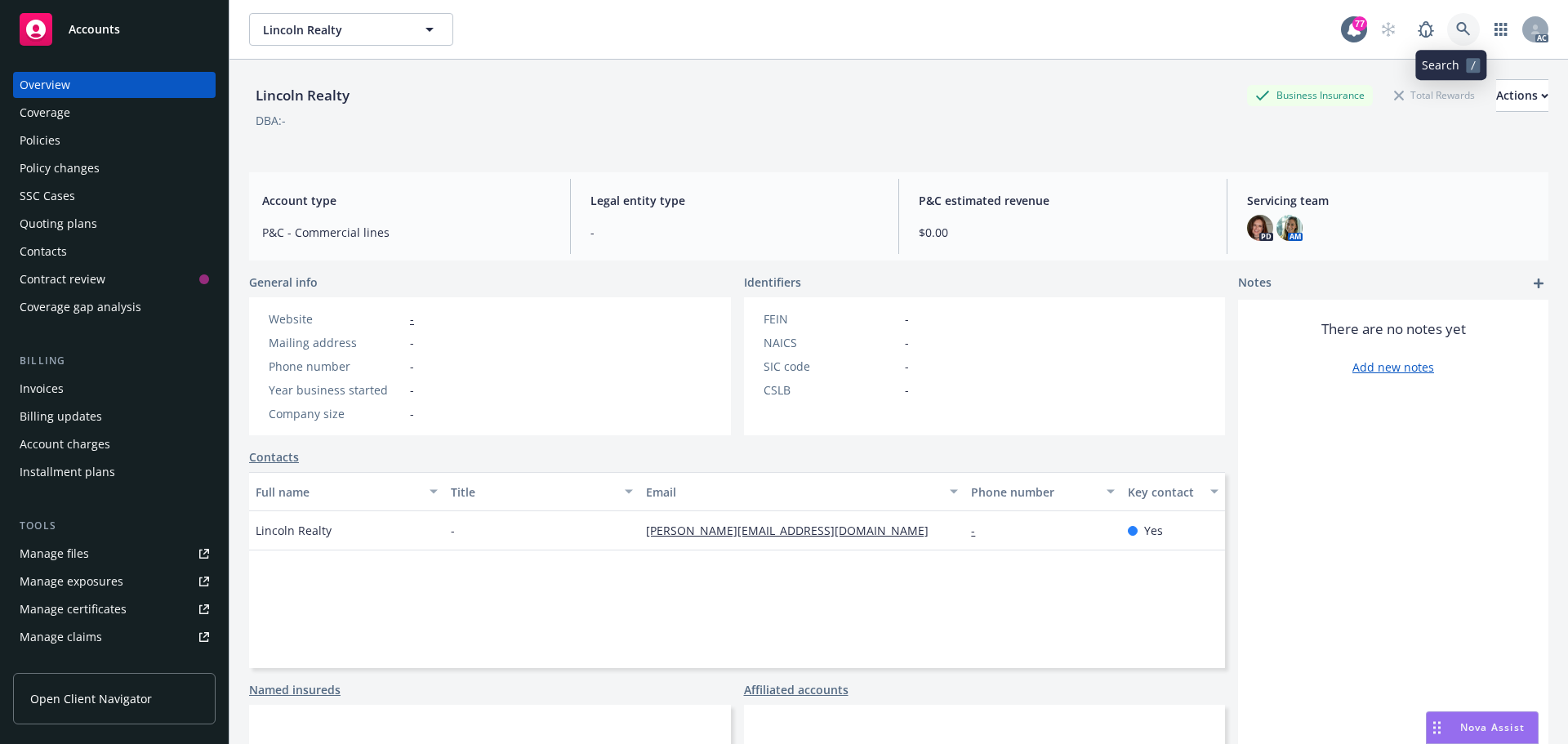
click at [1456, 32] on icon at bounding box center [1463, 29] width 14 height 14
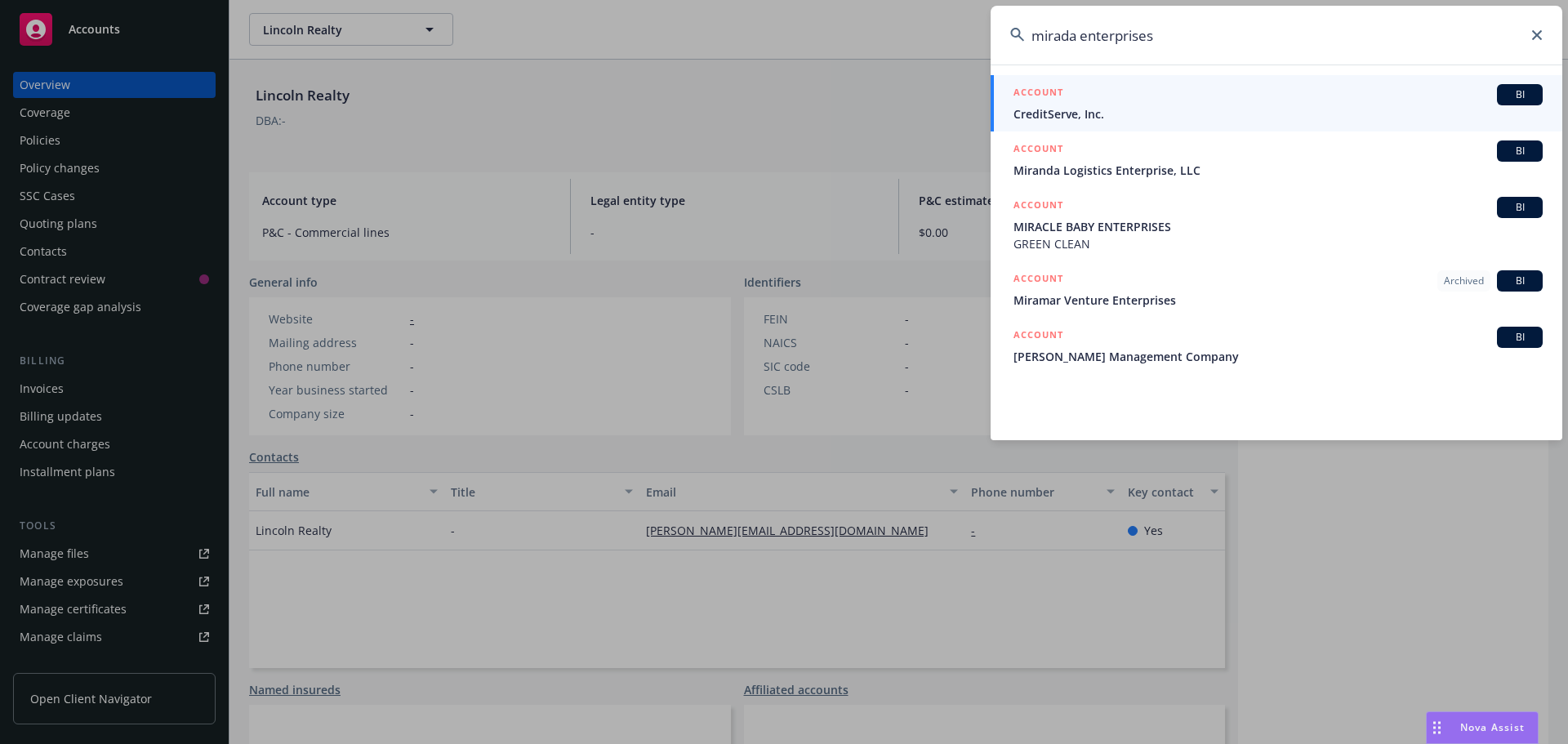
click at [1543, 34] on input "mirada enterprises" at bounding box center [1276, 35] width 571 height 59
type input "mirada enterprises"
click at [1533, 35] on icon at bounding box center [1537, 35] width 10 height 10
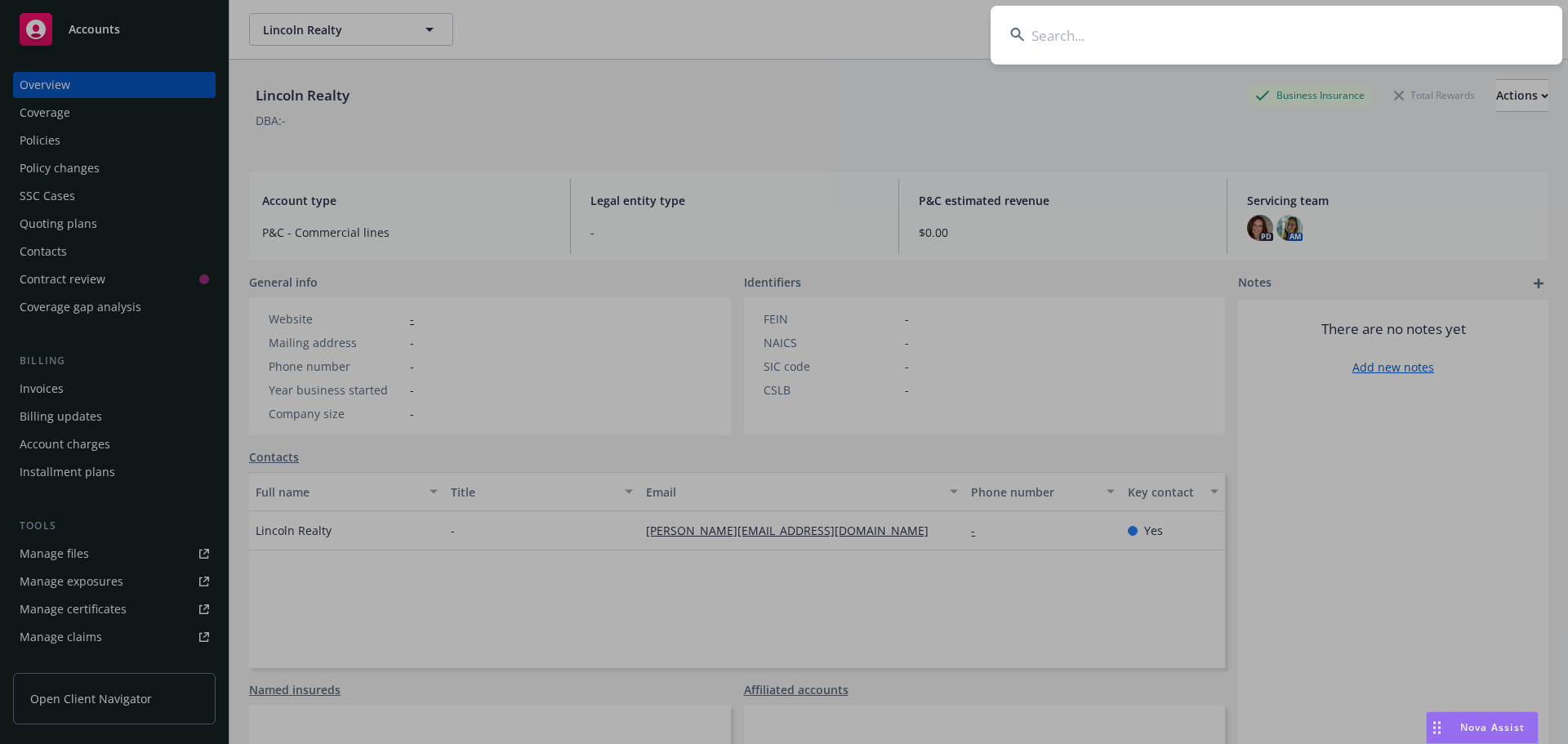
click at [1065, 32] on input at bounding box center [1276, 35] width 571 height 59
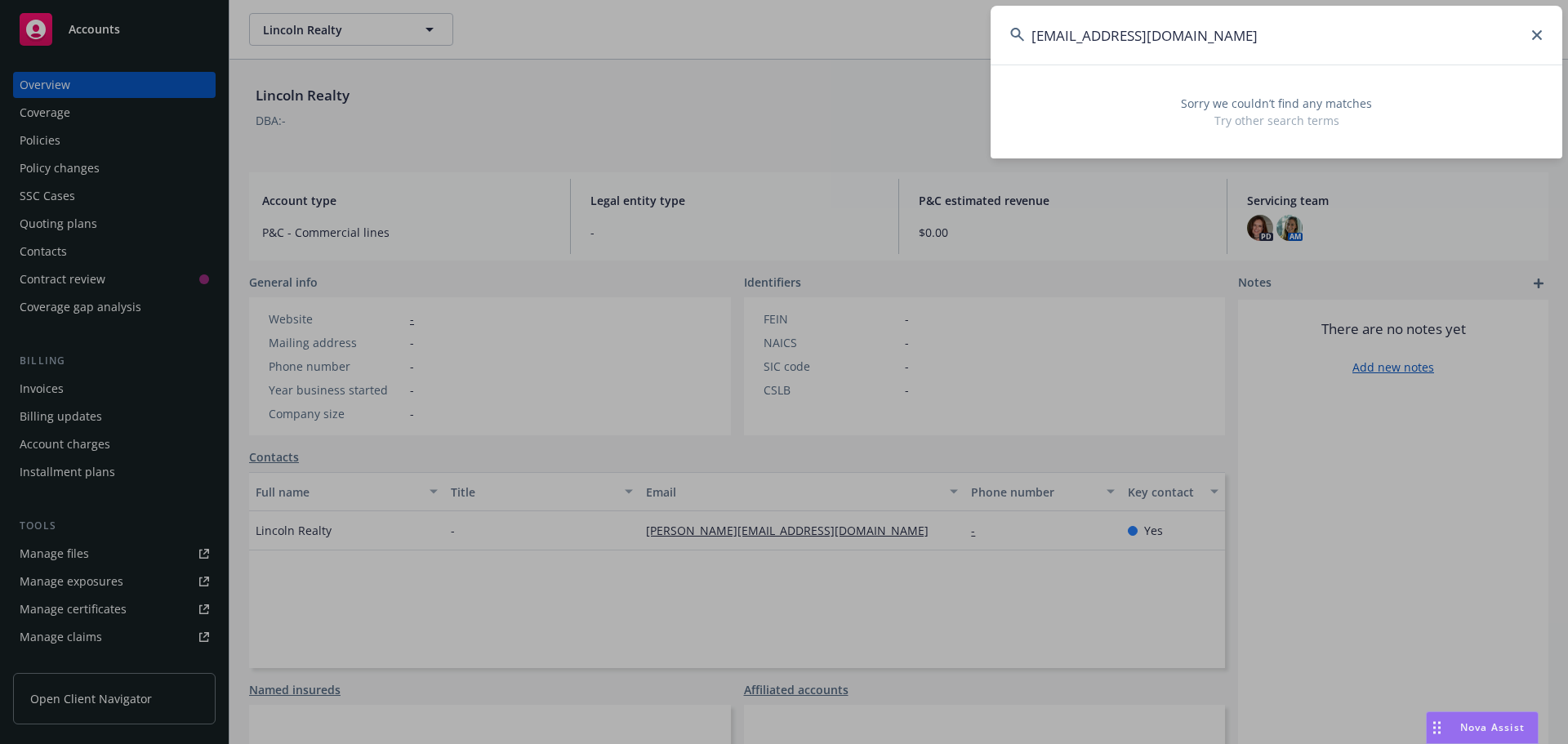
type input "[EMAIL_ADDRESS][DOMAIN_NAME]"
drag, startPoint x: 1156, startPoint y: 36, endPoint x: 1008, endPoint y: 35, distance: 148.0
click at [1008, 35] on input "[EMAIL_ADDRESS][DOMAIN_NAME]" at bounding box center [1276, 35] width 571 height 59
click at [1541, 37] on icon at bounding box center [1537, 35] width 10 height 10
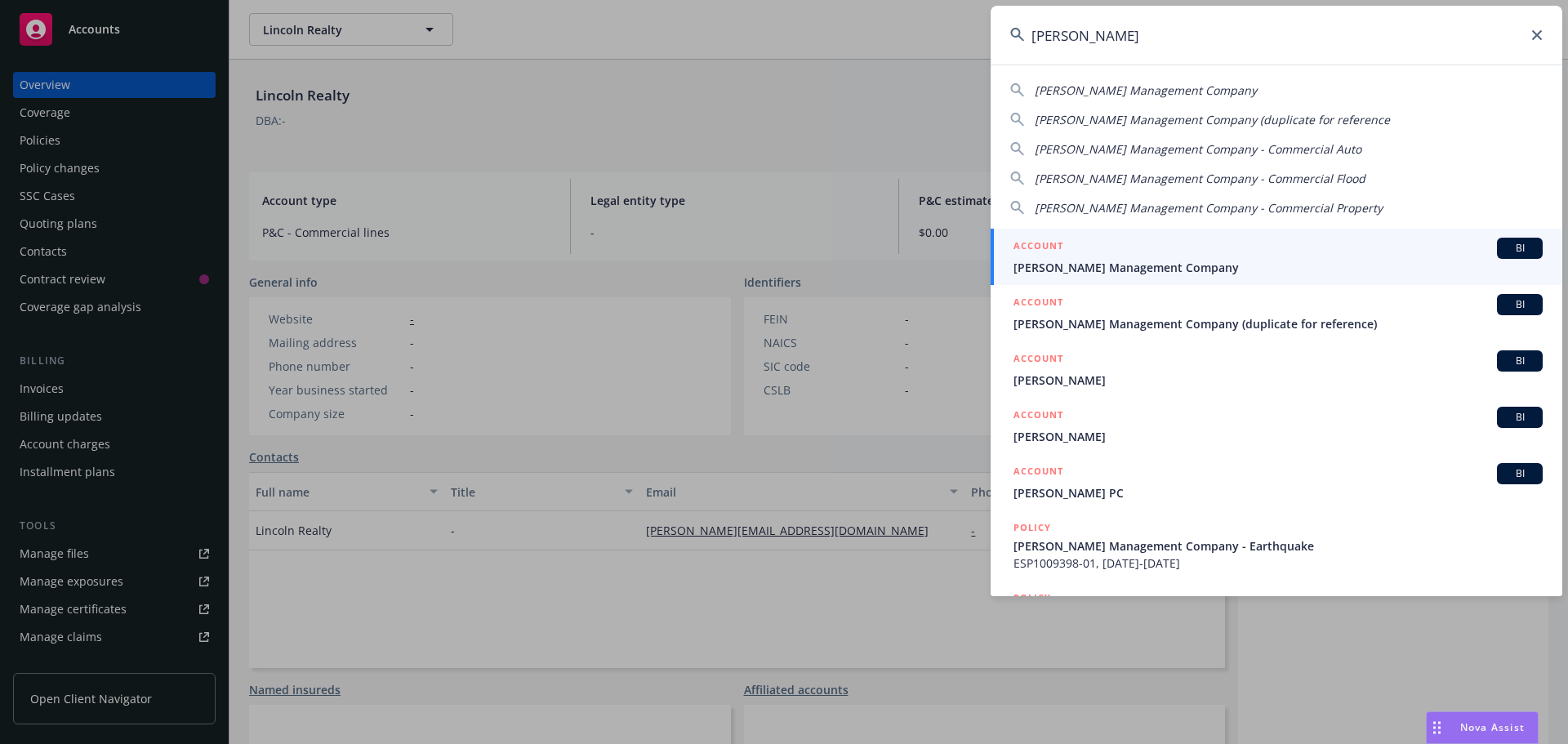
type input "[PERSON_NAME]"
click at [1109, 246] on div "ACCOUNT BI" at bounding box center [1278, 247] width 529 height 21
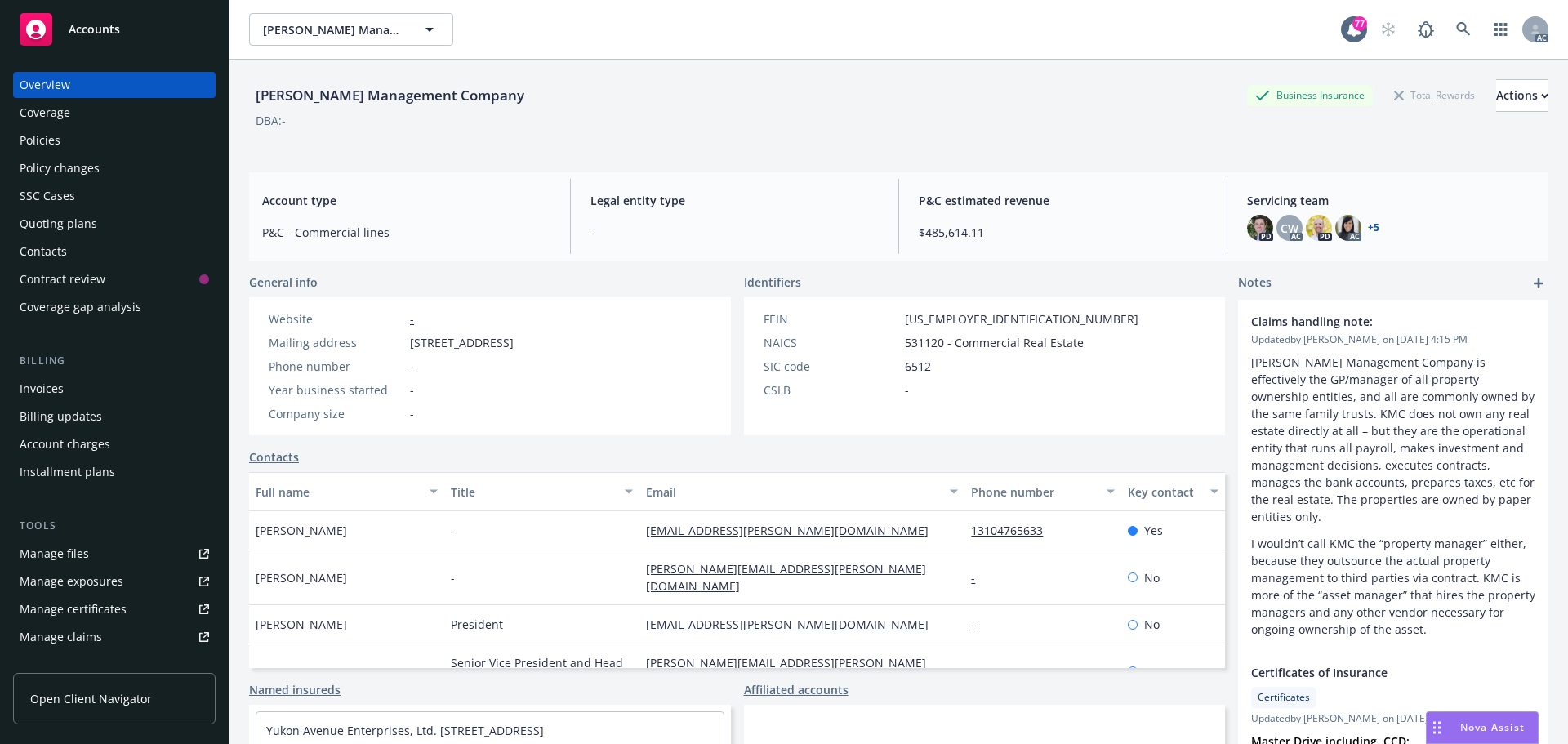
click at [96, 143] on div "Policies" at bounding box center [114, 140] width 190 height 26
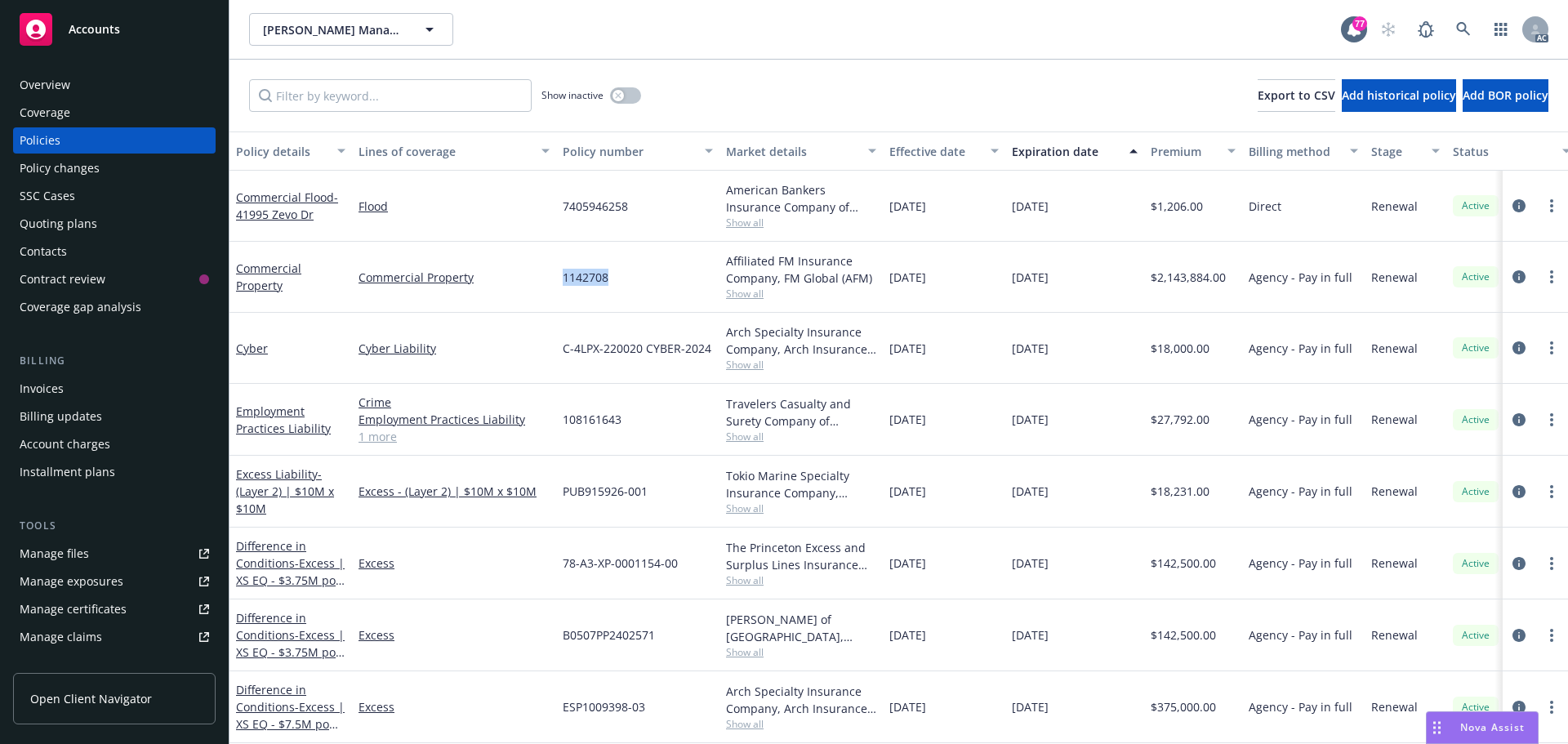
drag, startPoint x: 612, startPoint y: 278, endPoint x: 555, endPoint y: 280, distance: 57.0
click at [555, 280] on div "Commercial Property Commercial Property 1142708 Affiliated FM Insurance Company…" at bounding box center [1018, 277] width 1576 height 71
copy div "1142708"
click at [747, 290] on span "Show all" at bounding box center [800, 294] width 150 height 14
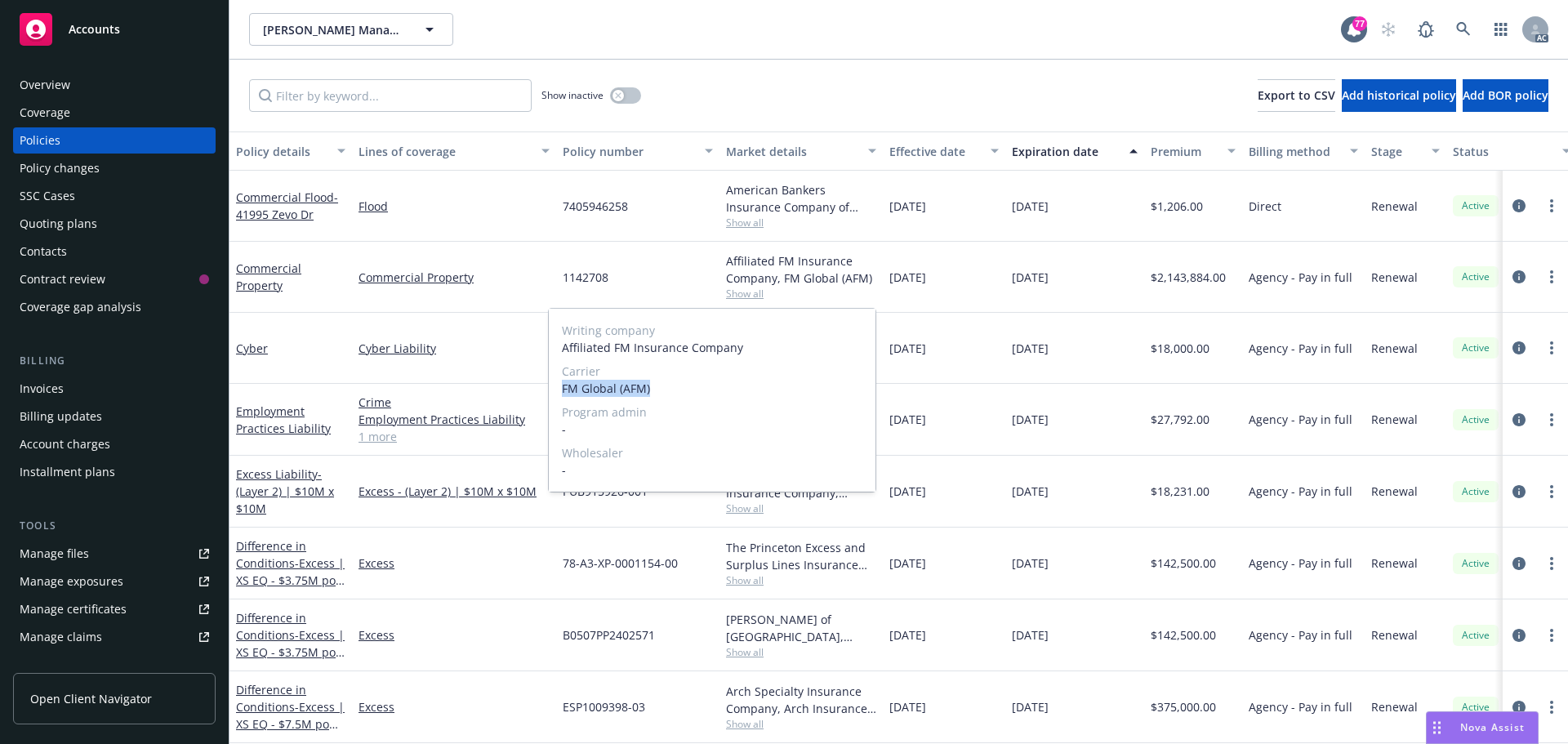
drag, startPoint x: 653, startPoint y: 394, endPoint x: 562, endPoint y: 393, distance: 91.0
click at [562, 393] on span "FM Global (AFM)" at bounding box center [712, 388] width 300 height 17
copy span "FM Global (AFM)"
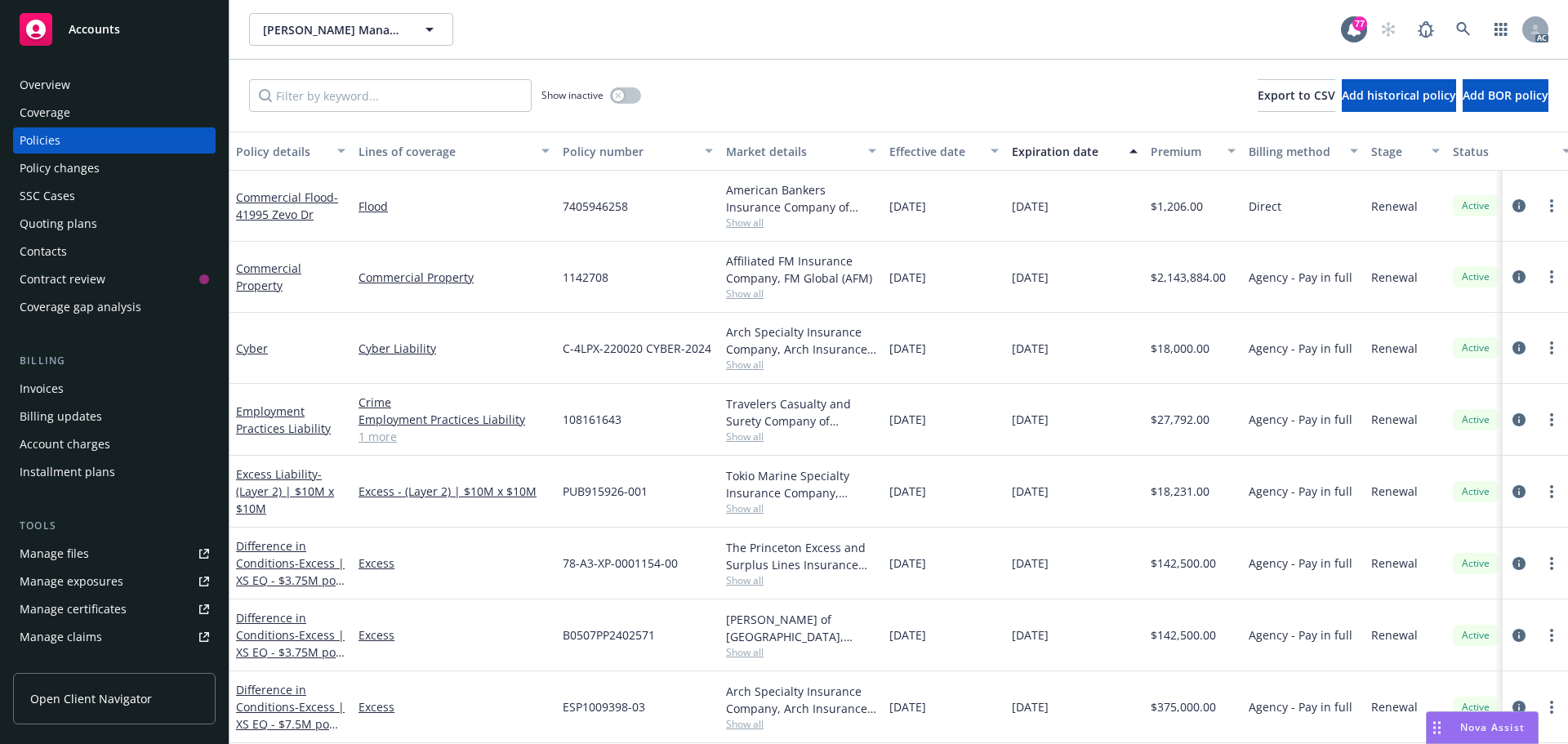
click at [720, 108] on div "Show inactive Export to CSV Add historical policy Add BOR policy" at bounding box center [899, 96] width 1339 height 72
click at [56, 91] on div "Overview" at bounding box center [44, 85] width 50 height 26
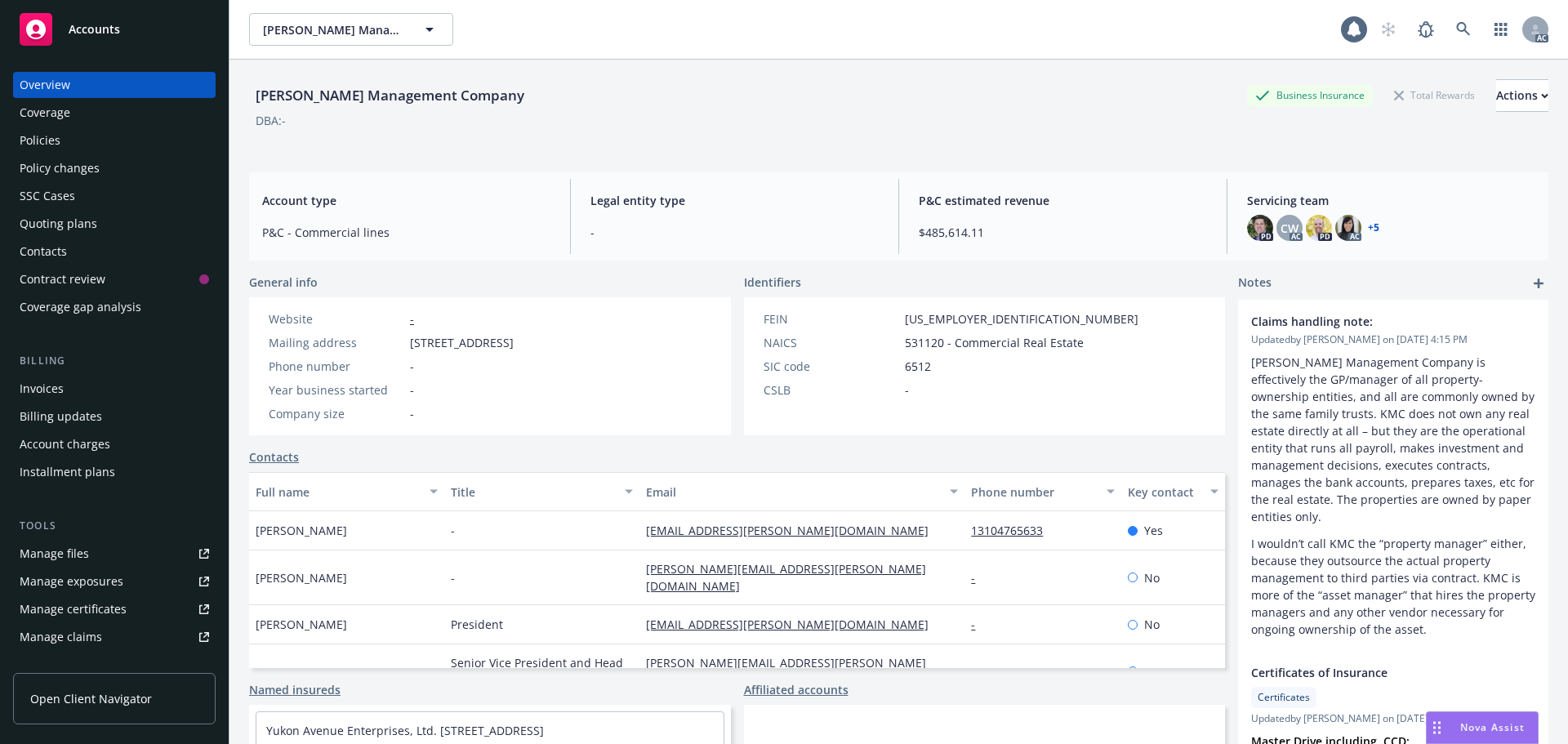
click at [61, 139] on div "Policies" at bounding box center [114, 140] width 190 height 26
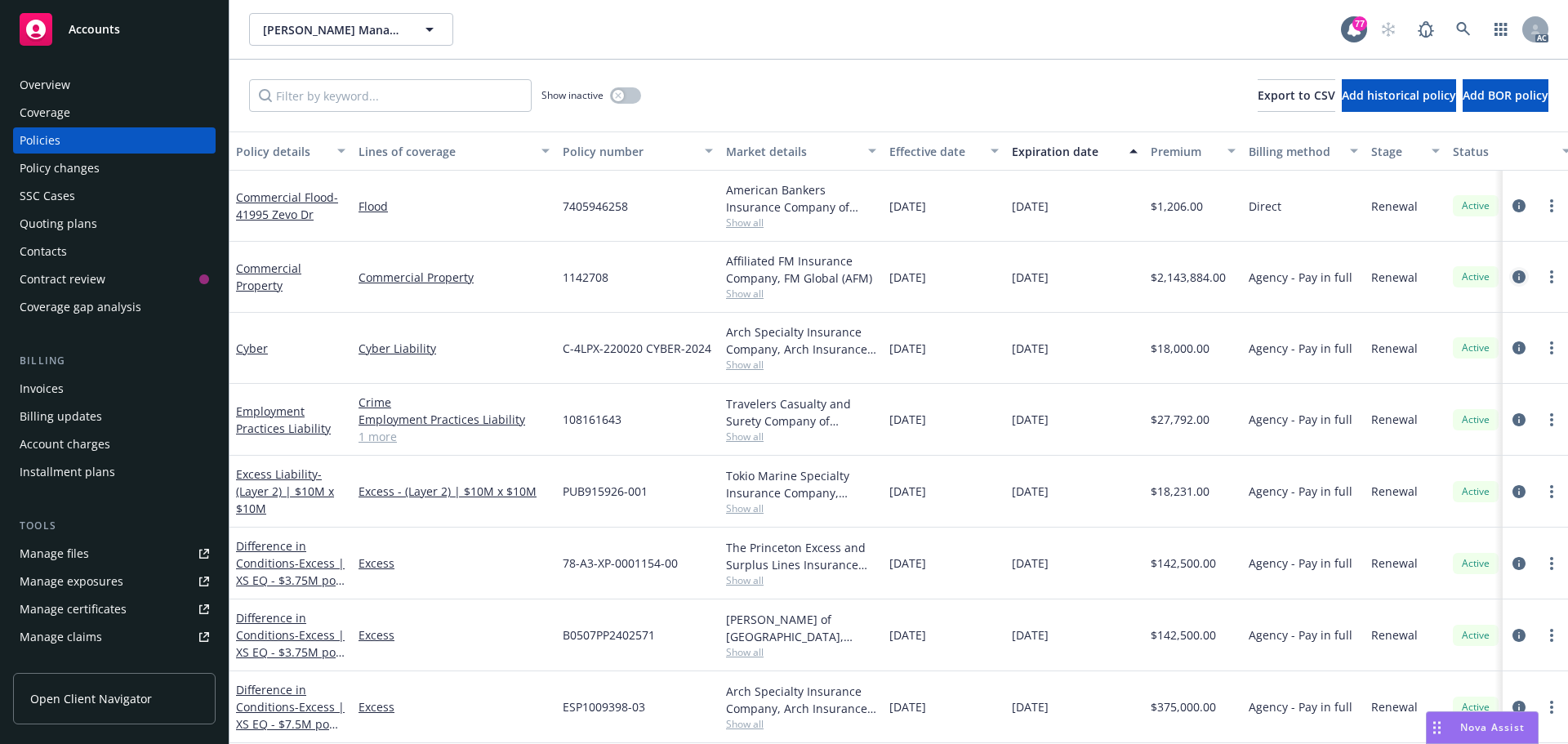
click at [1513, 274] on icon "circleInformation" at bounding box center [1519, 277] width 13 height 13
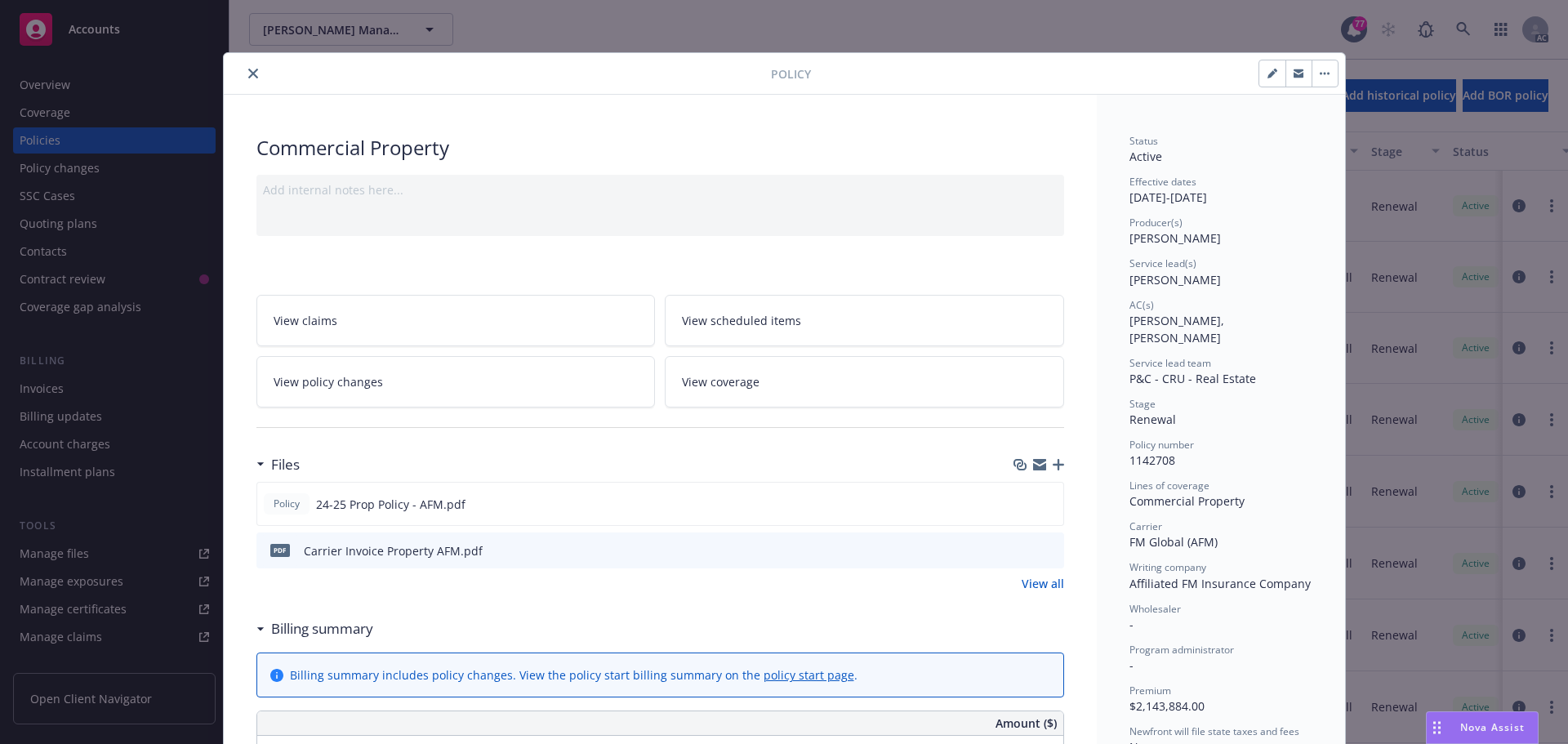
click at [248, 70] on icon "close" at bounding box center [253, 74] width 10 height 10
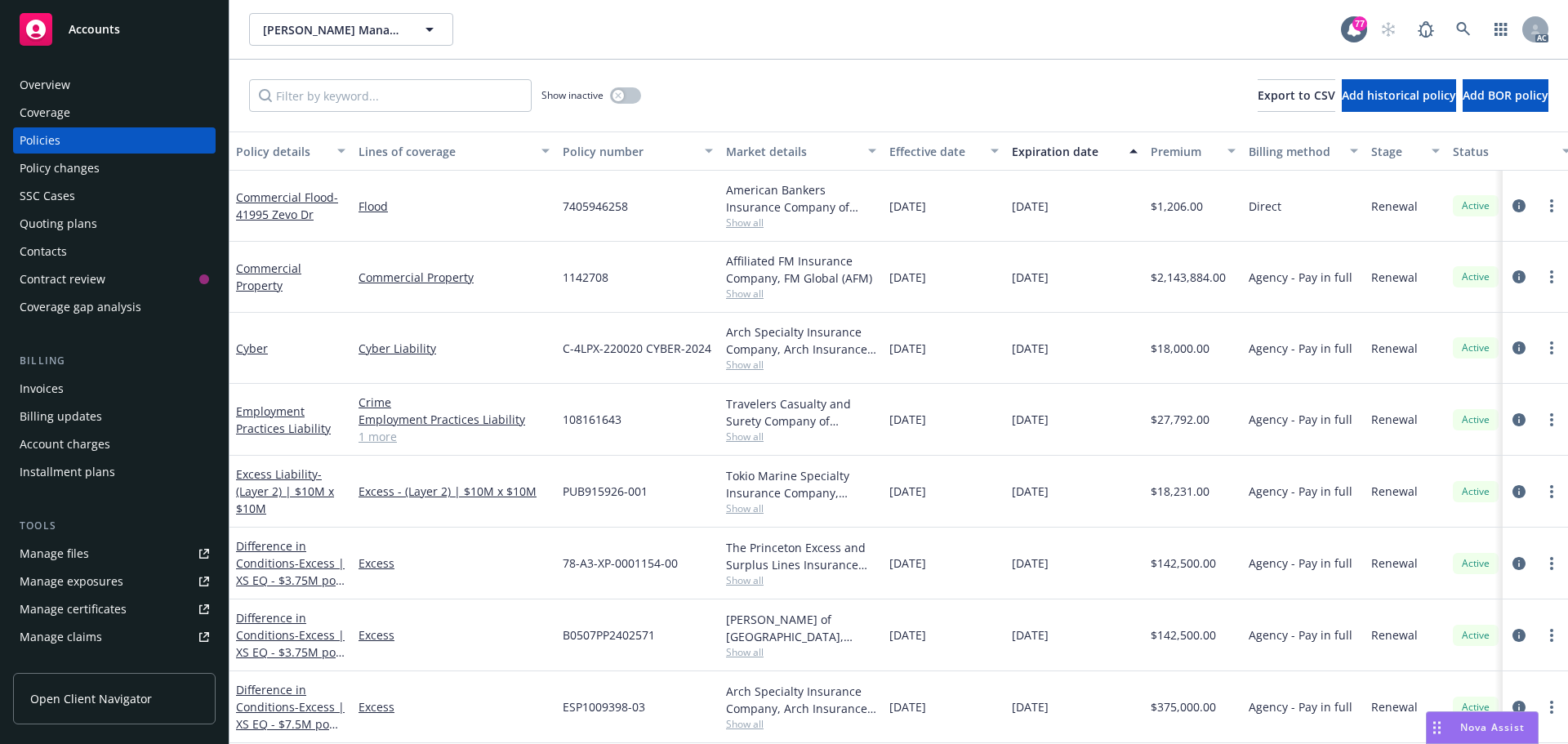
click at [99, 91] on div "Overview" at bounding box center [114, 85] width 190 height 26
